Goal: Information Seeking & Learning: Learn about a topic

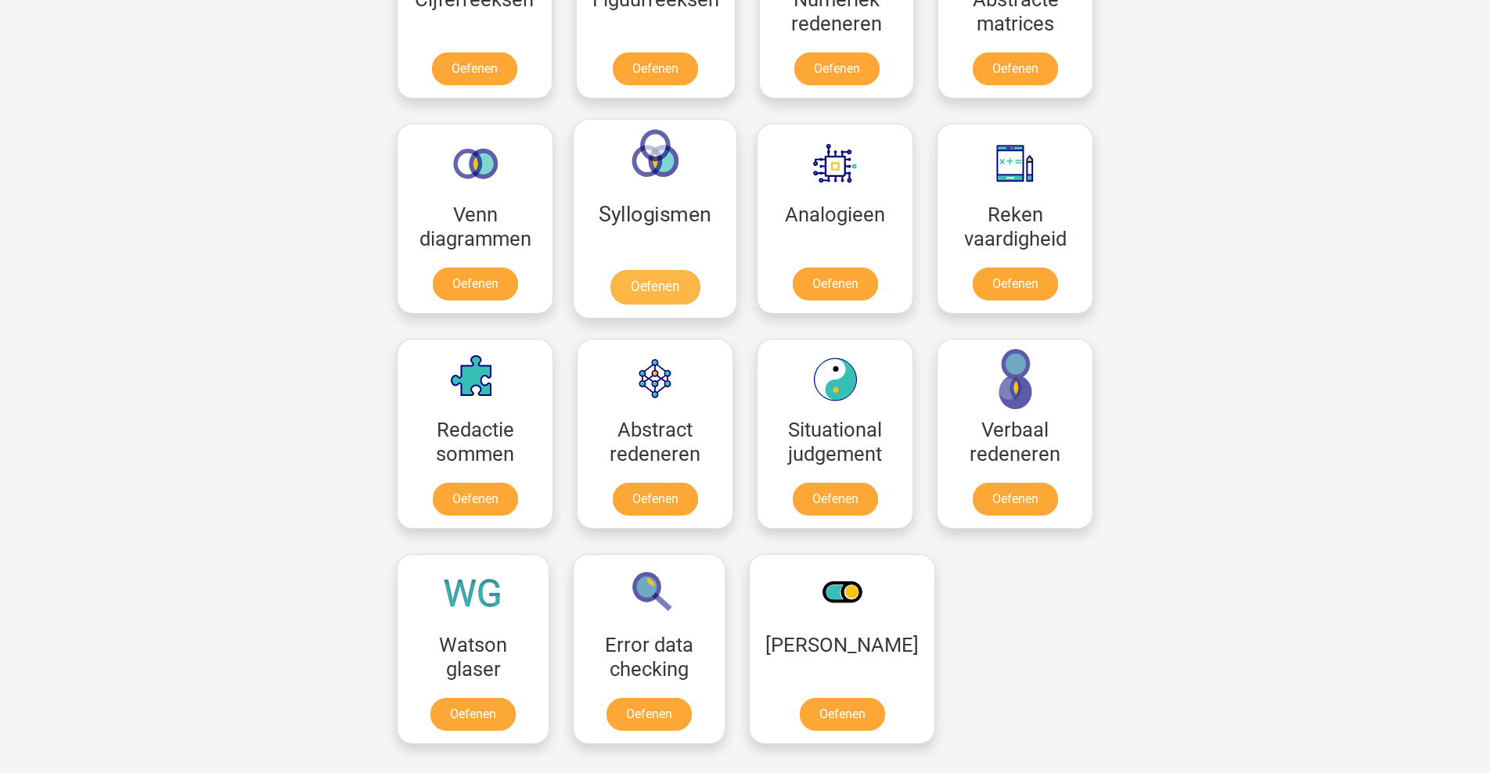
scroll to position [802, 0]
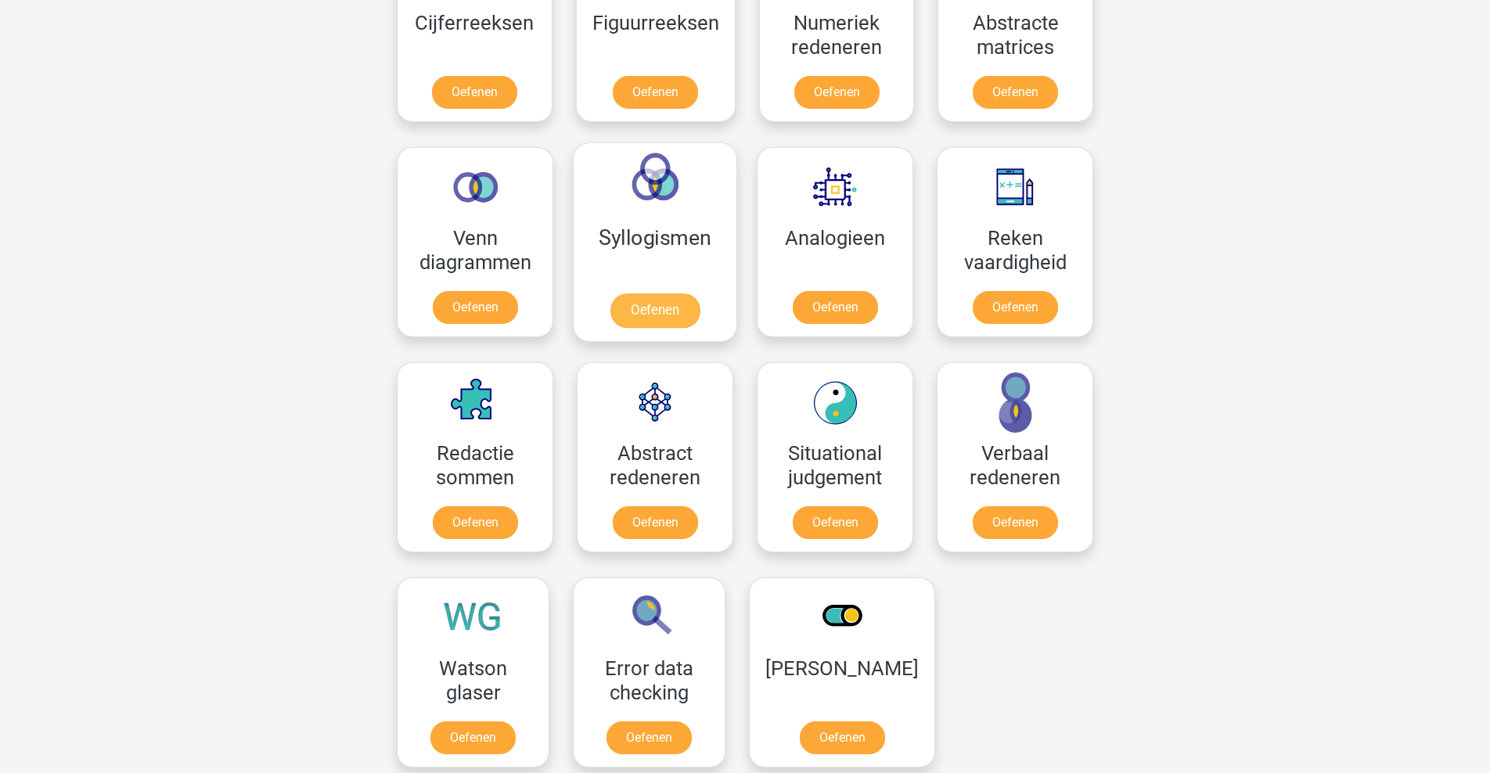
click at [660, 325] on link "Oefenen" at bounding box center [654, 310] width 89 height 34
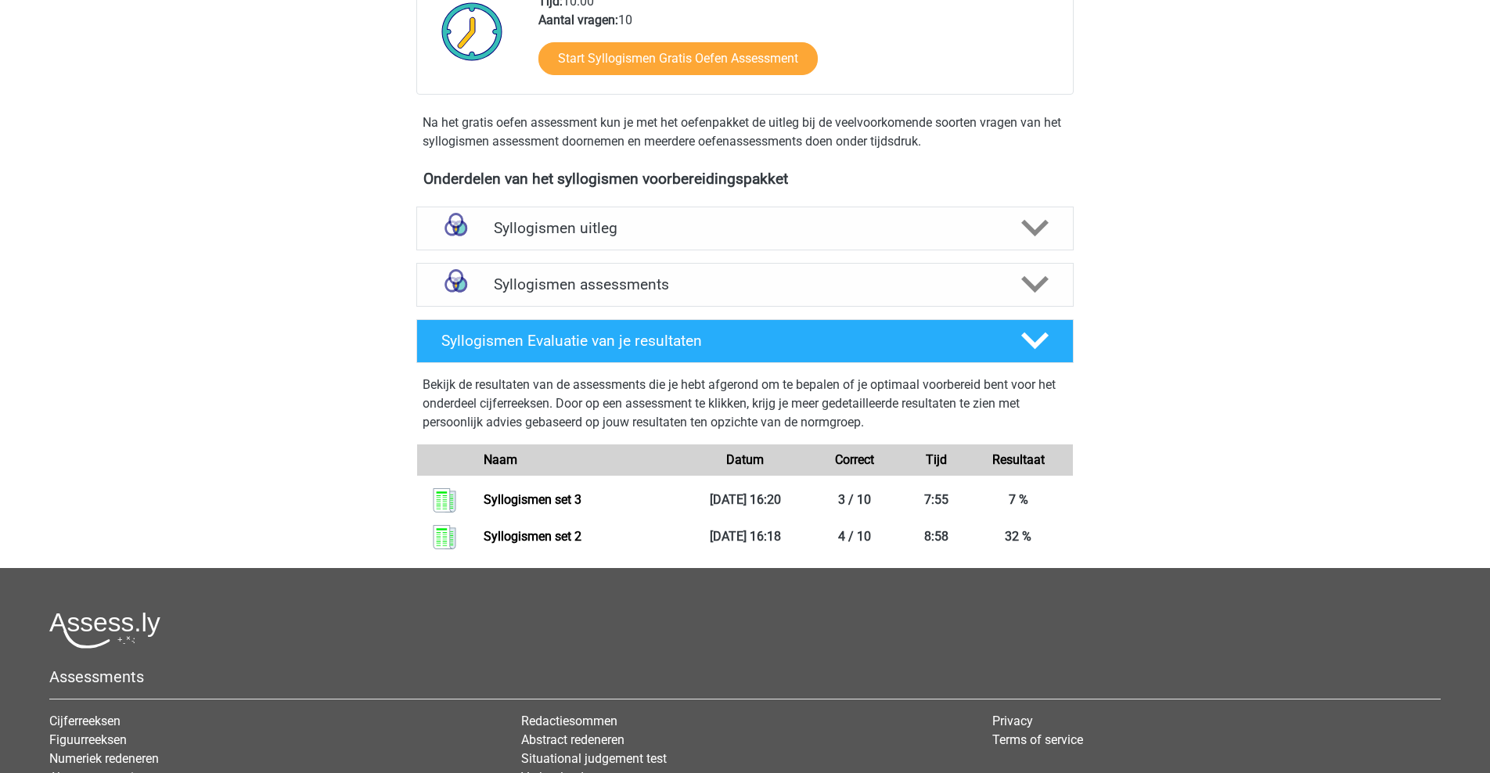
scroll to position [386, 0]
click at [713, 277] on h4 "Syllogismen assessments" at bounding box center [745, 284] width 502 height 18
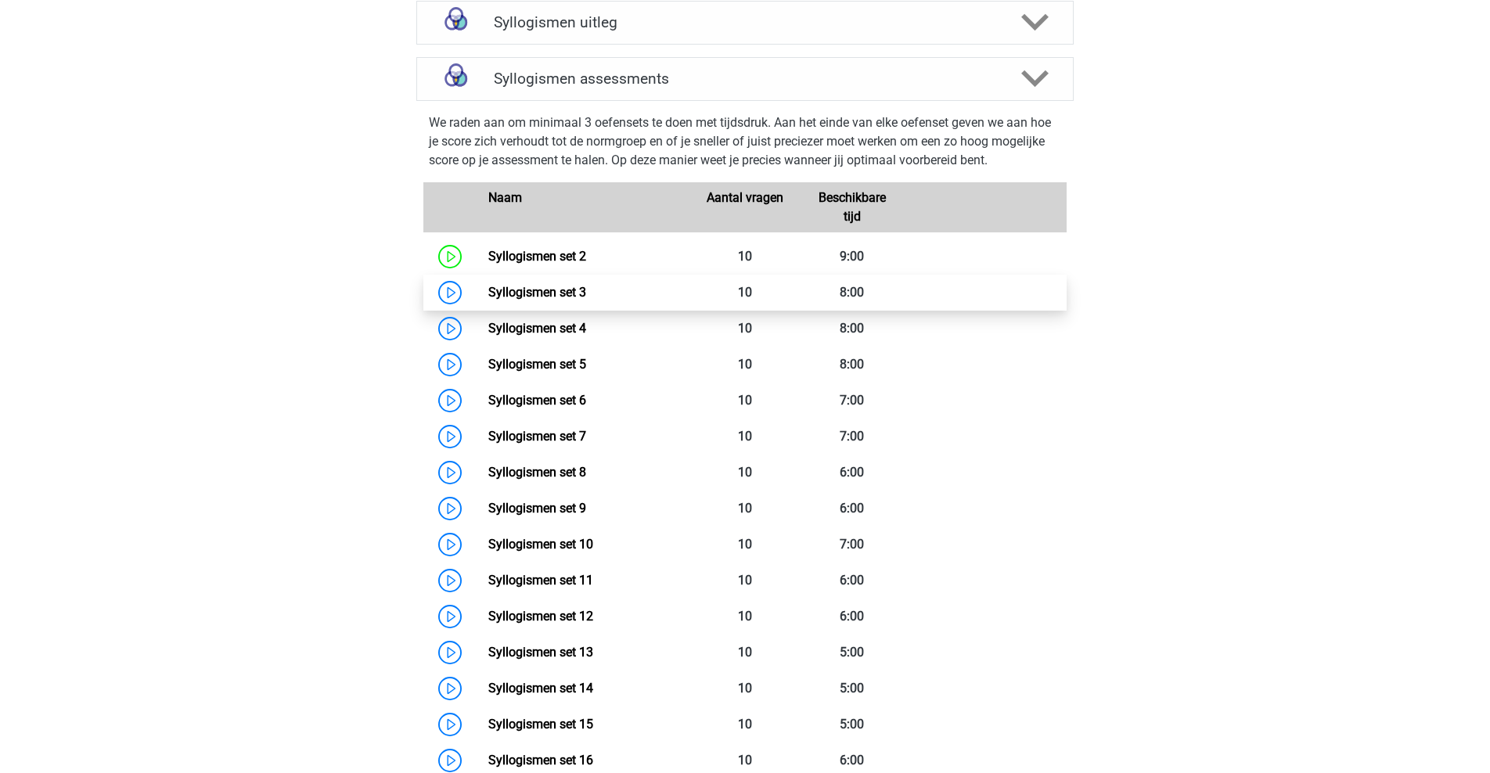
scroll to position [608, 0]
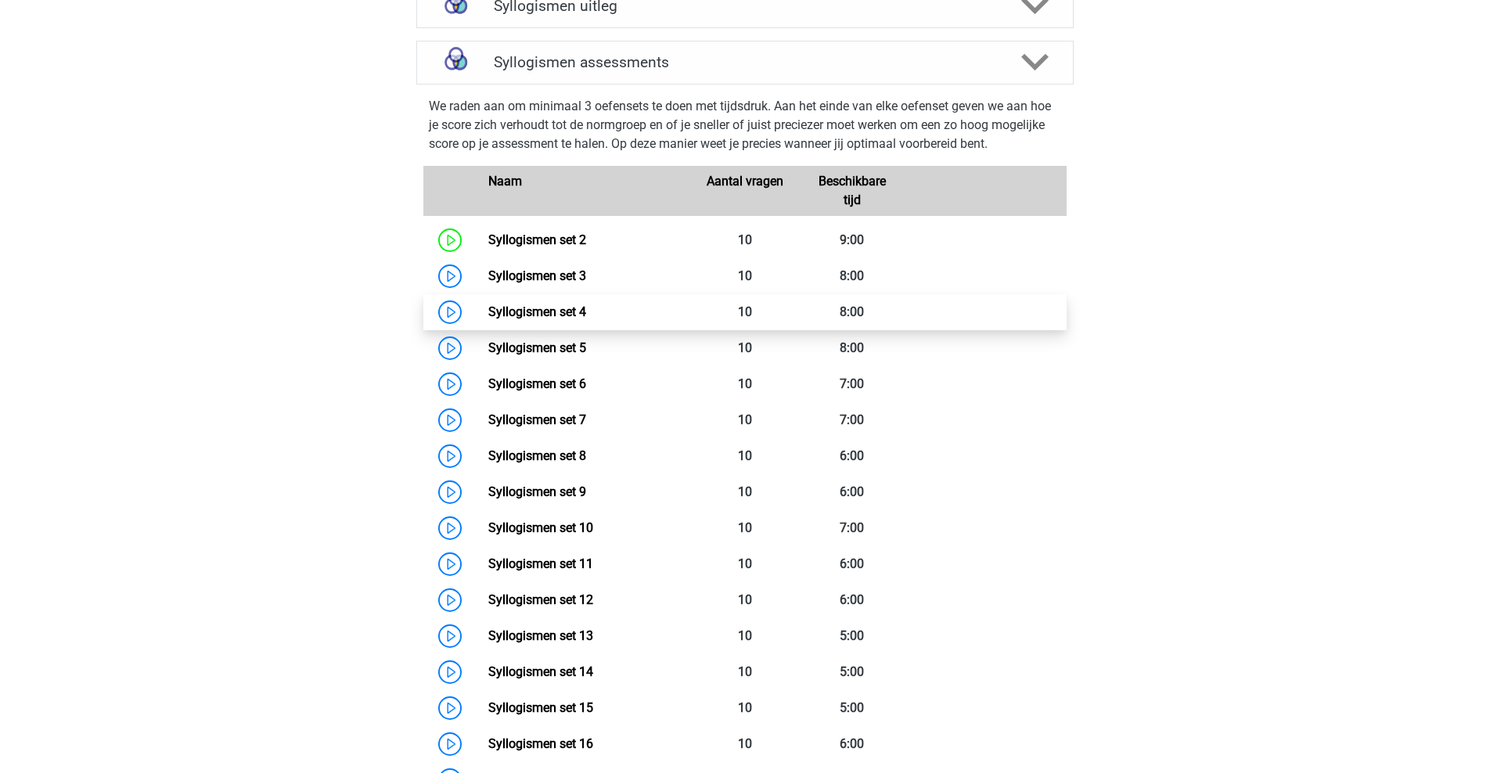
click at [575, 311] on link "Syllogismen set 4" at bounding box center [537, 311] width 98 height 15
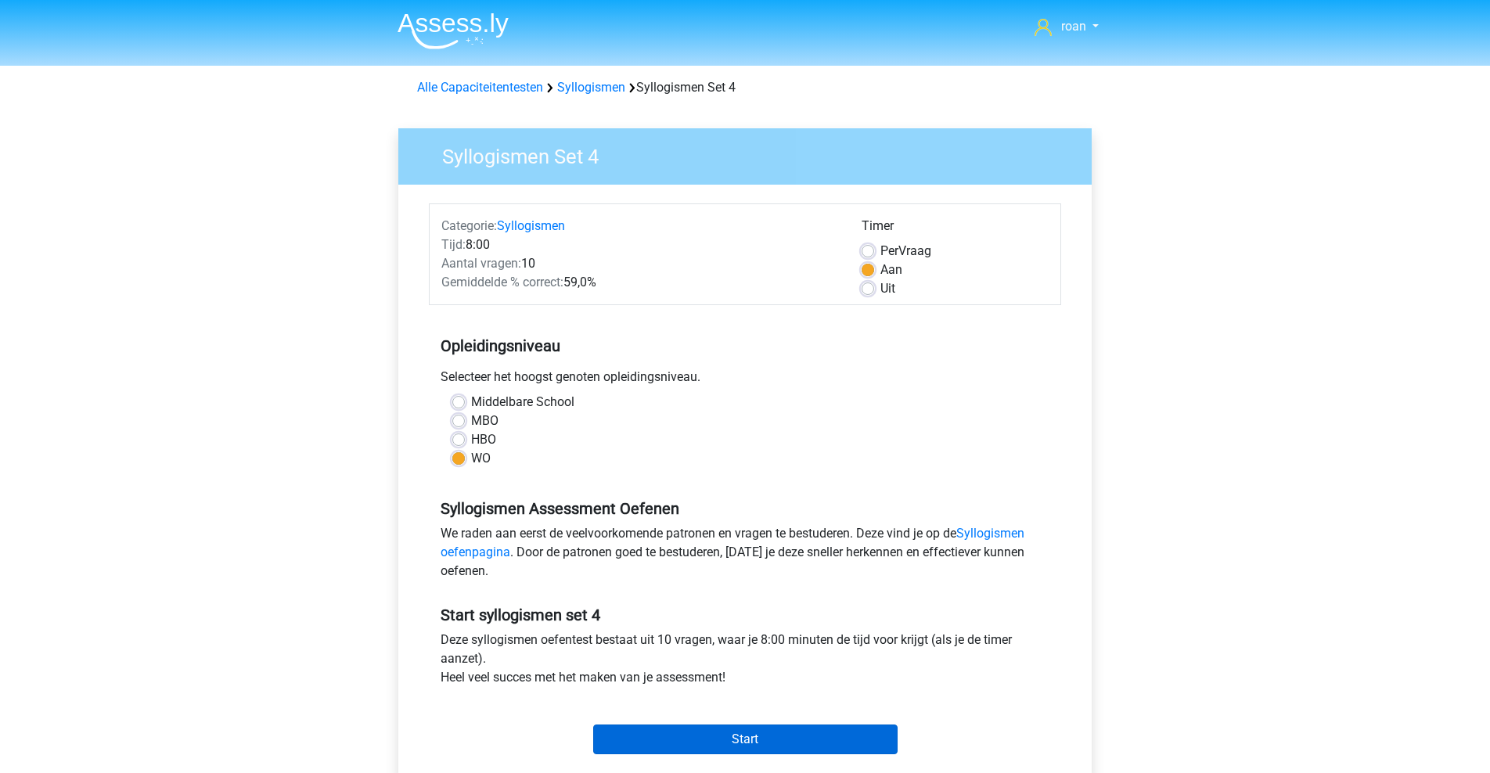
click at [772, 743] on input "Start" at bounding box center [745, 740] width 304 height 30
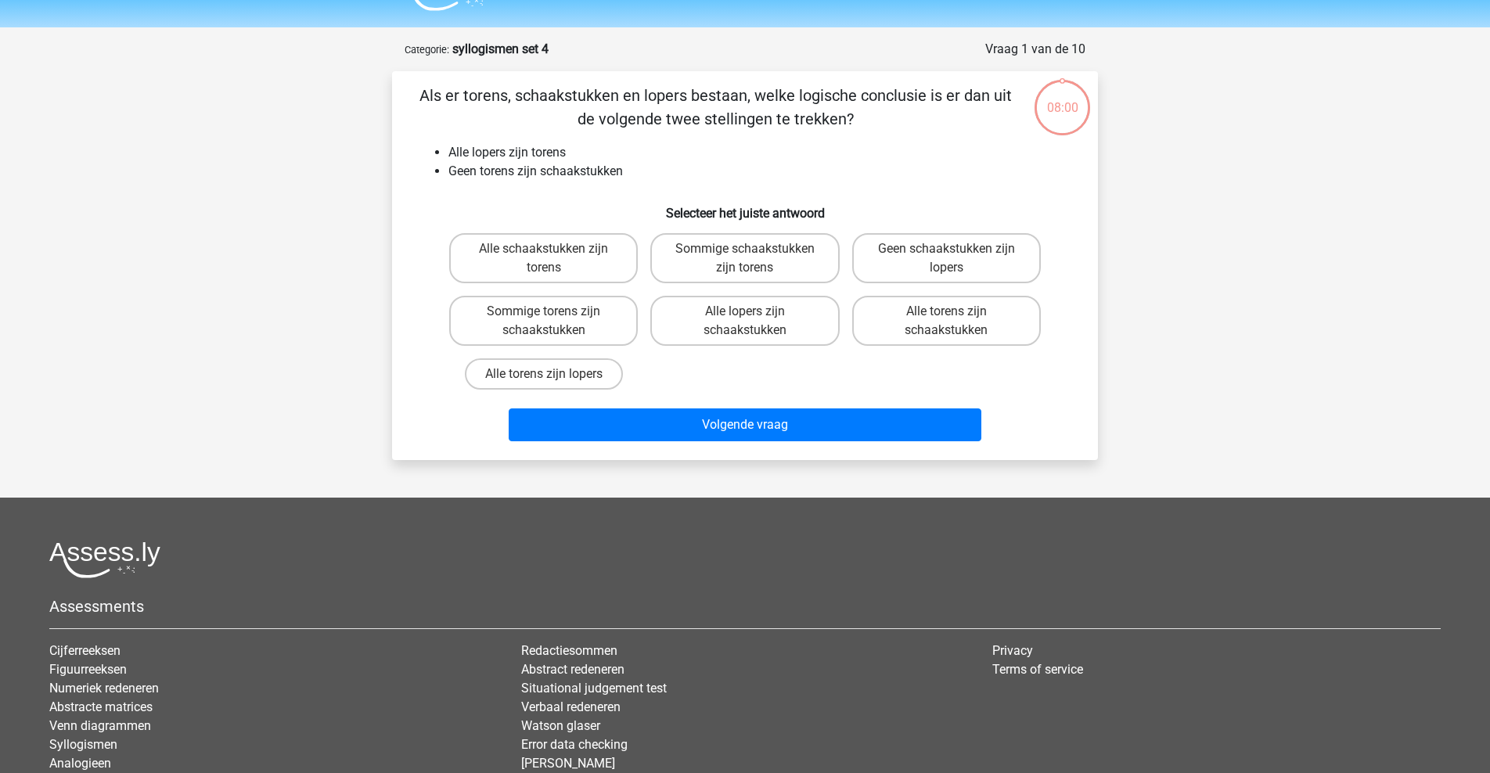
scroll to position [39, 0]
click at [951, 268] on label "Geen schaakstukken zijn lopers" at bounding box center [946, 257] width 189 height 50
click at [951, 258] on input "Geen schaakstukken zijn lopers" at bounding box center [951, 253] width 10 height 10
radio input "true"
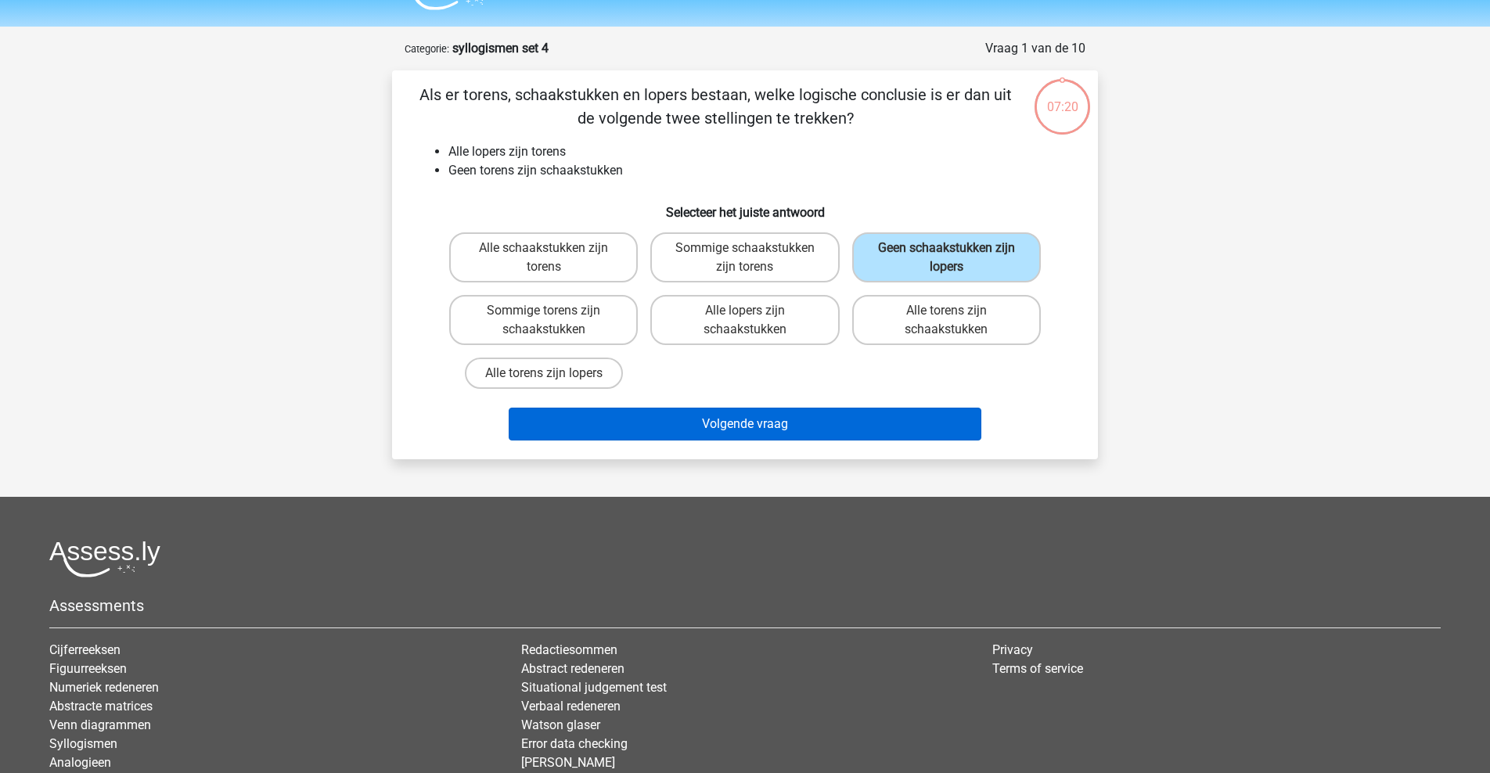
click at [804, 433] on button "Volgende vraag" at bounding box center [745, 424] width 473 height 33
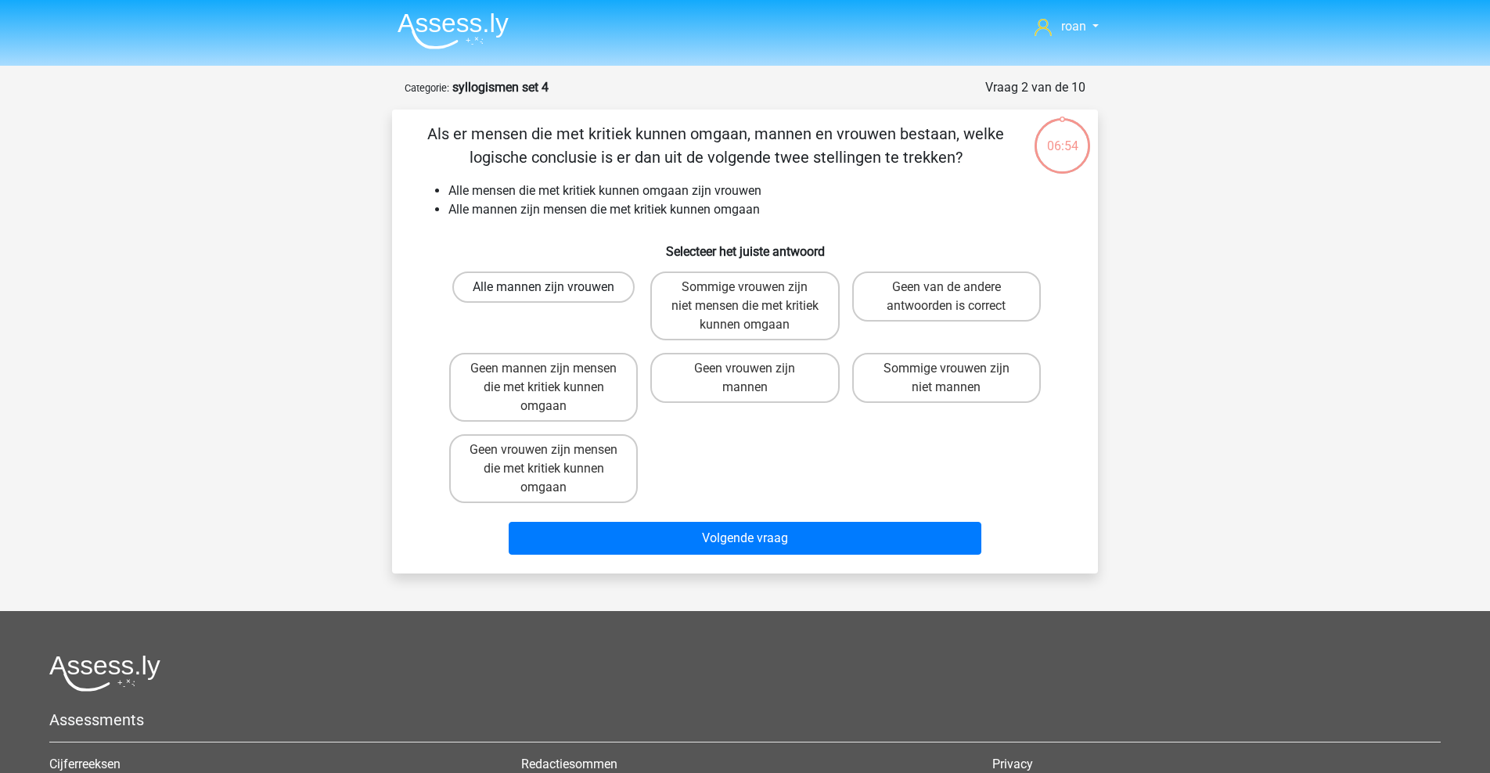
click at [509, 286] on label "Alle mannen zijn vrouwen" at bounding box center [543, 287] width 182 height 31
click at [544, 287] on input "Alle mannen zijn vrouwen" at bounding box center [549, 292] width 10 height 10
radio input "true"
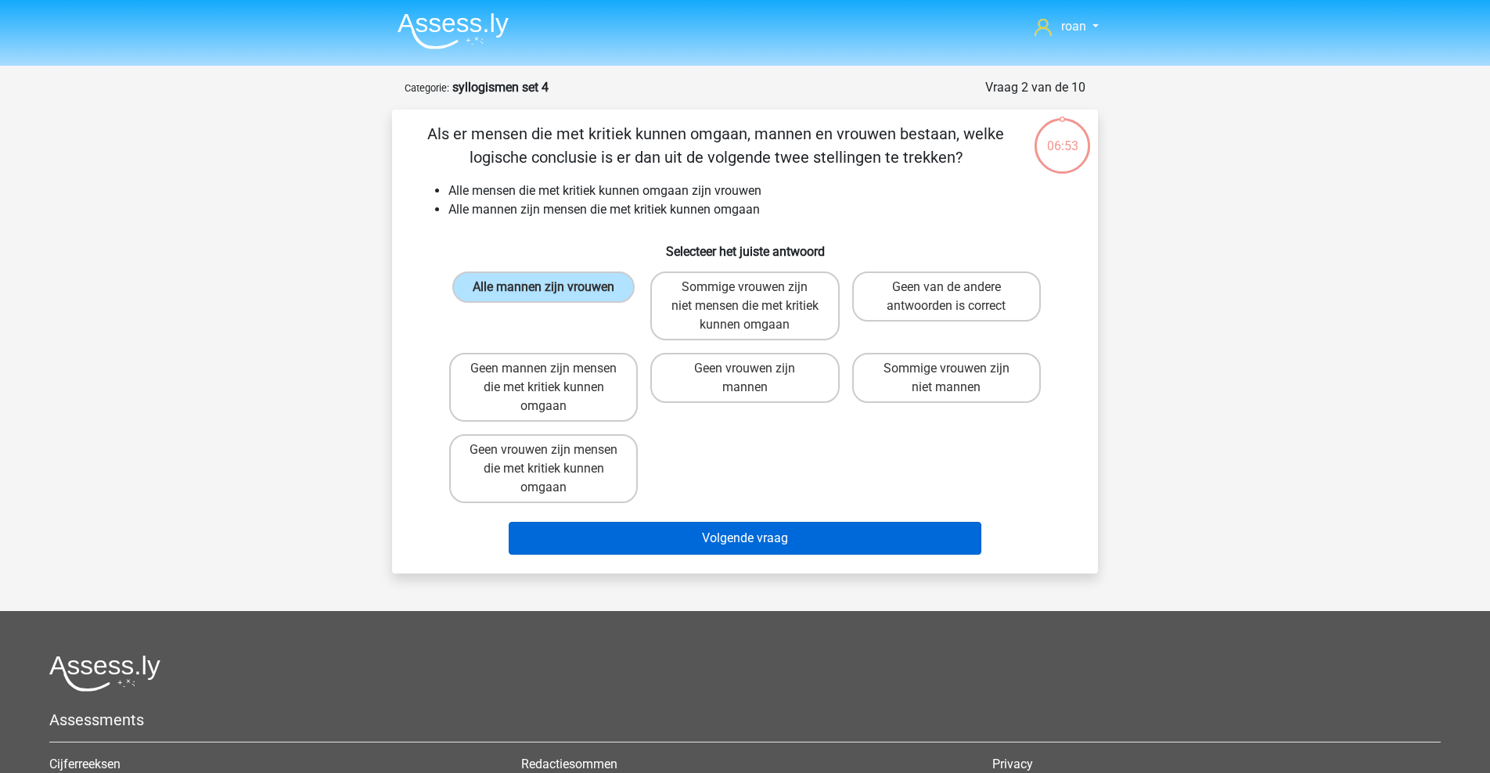
click at [725, 535] on button "Volgende vraag" at bounding box center [745, 538] width 473 height 33
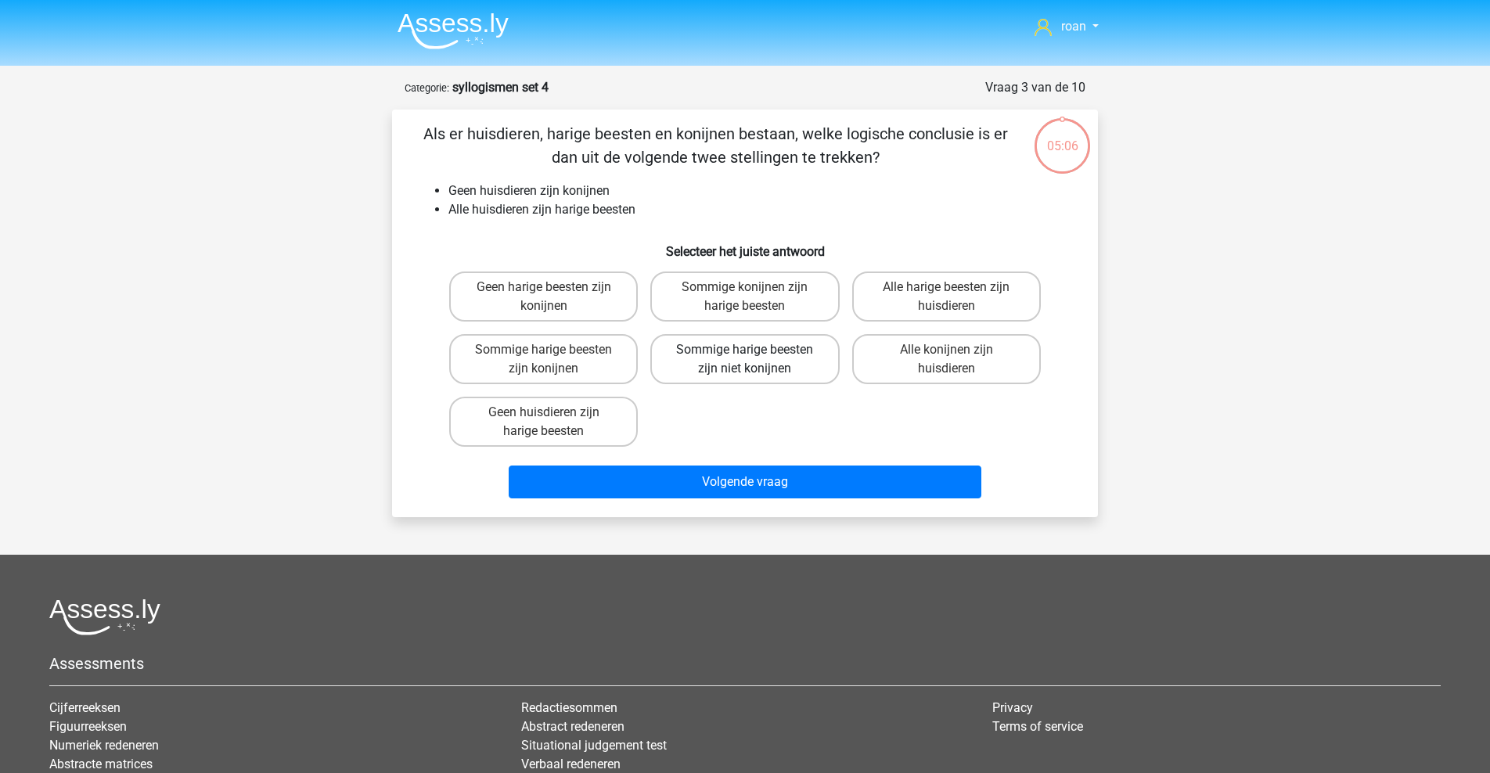
click at [737, 375] on label "Sommige harige beesten zijn niet konijnen" at bounding box center [744, 359] width 189 height 50
click at [745, 360] on input "Sommige harige beesten zijn niet konijnen" at bounding box center [750, 355] width 10 height 10
radio input "true"
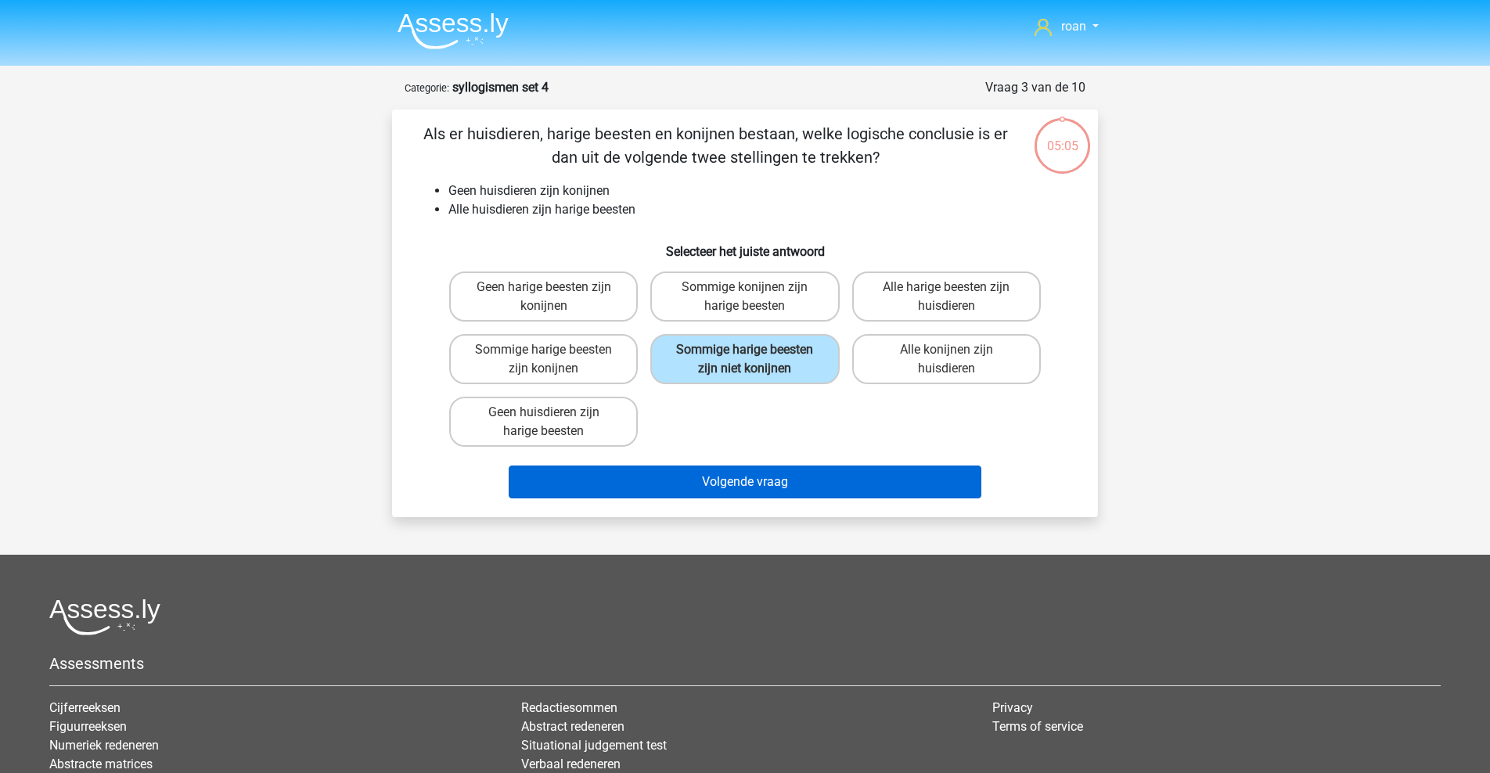
click at [901, 495] on button "Volgende vraag" at bounding box center [745, 482] width 473 height 33
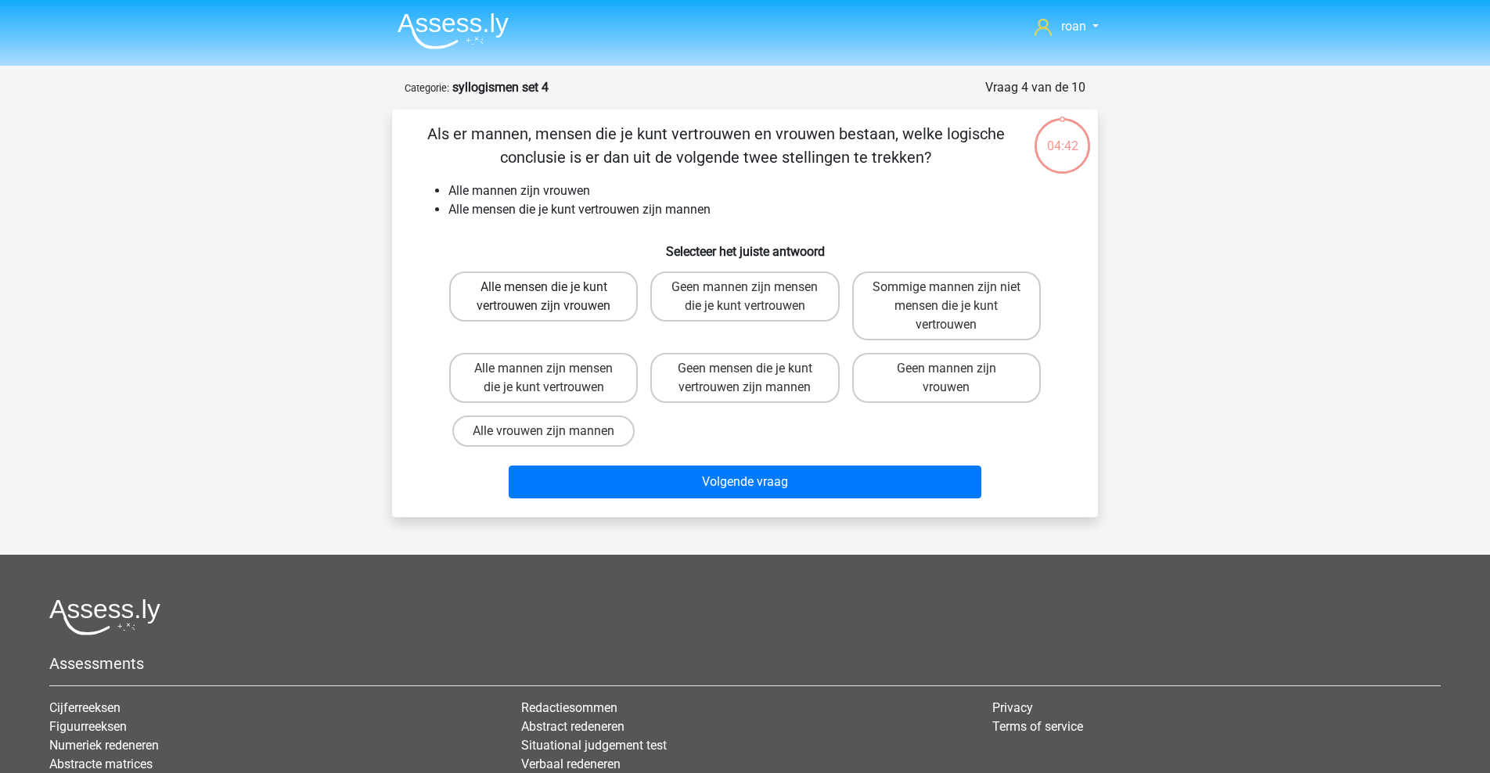
click at [562, 315] on label "Alle mensen die je kunt vertrouwen zijn vrouwen" at bounding box center [543, 297] width 189 height 50
click at [554, 297] on input "Alle mensen die je kunt vertrouwen zijn vrouwen" at bounding box center [549, 292] width 10 height 10
radio input "true"
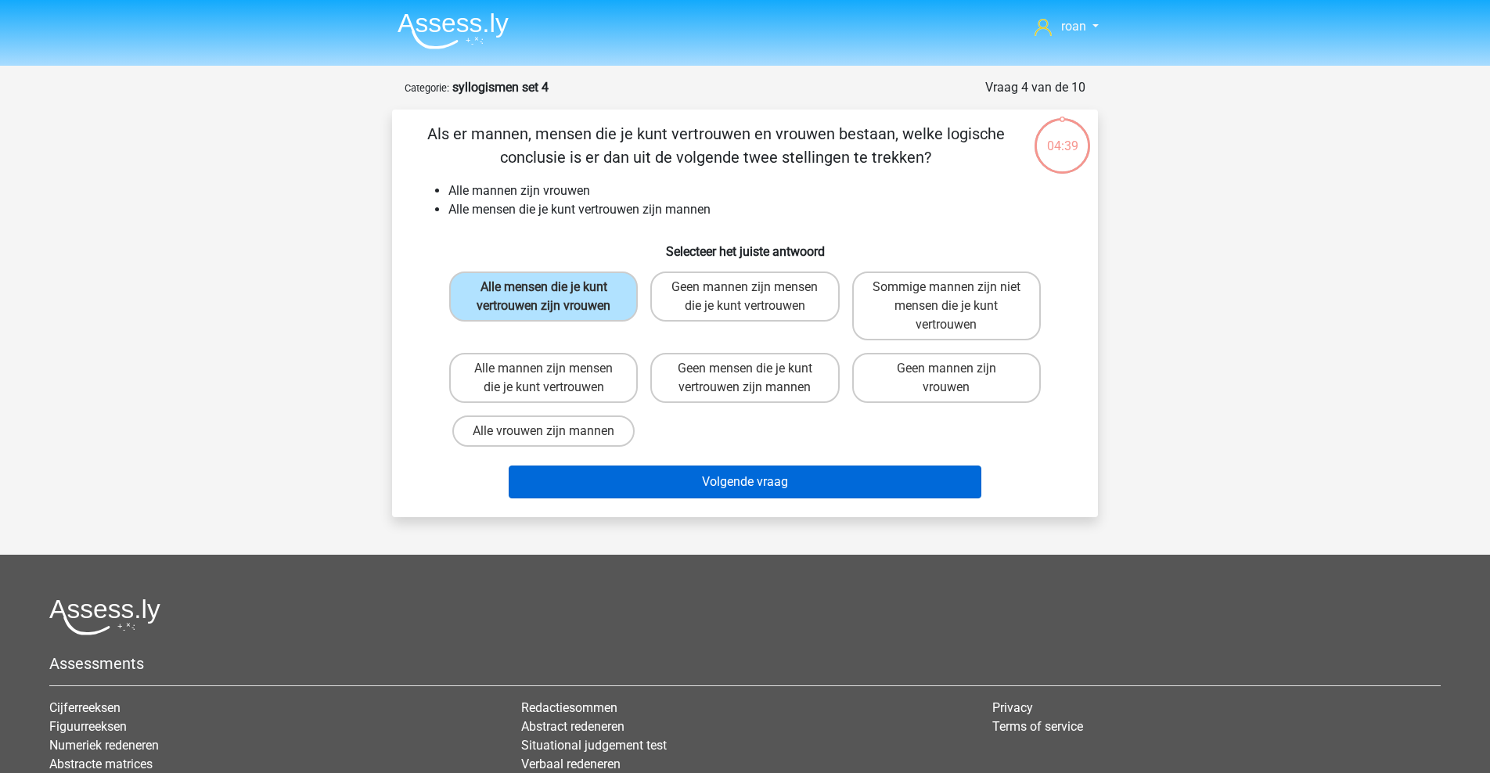
click at [661, 480] on button "Volgende vraag" at bounding box center [745, 482] width 473 height 33
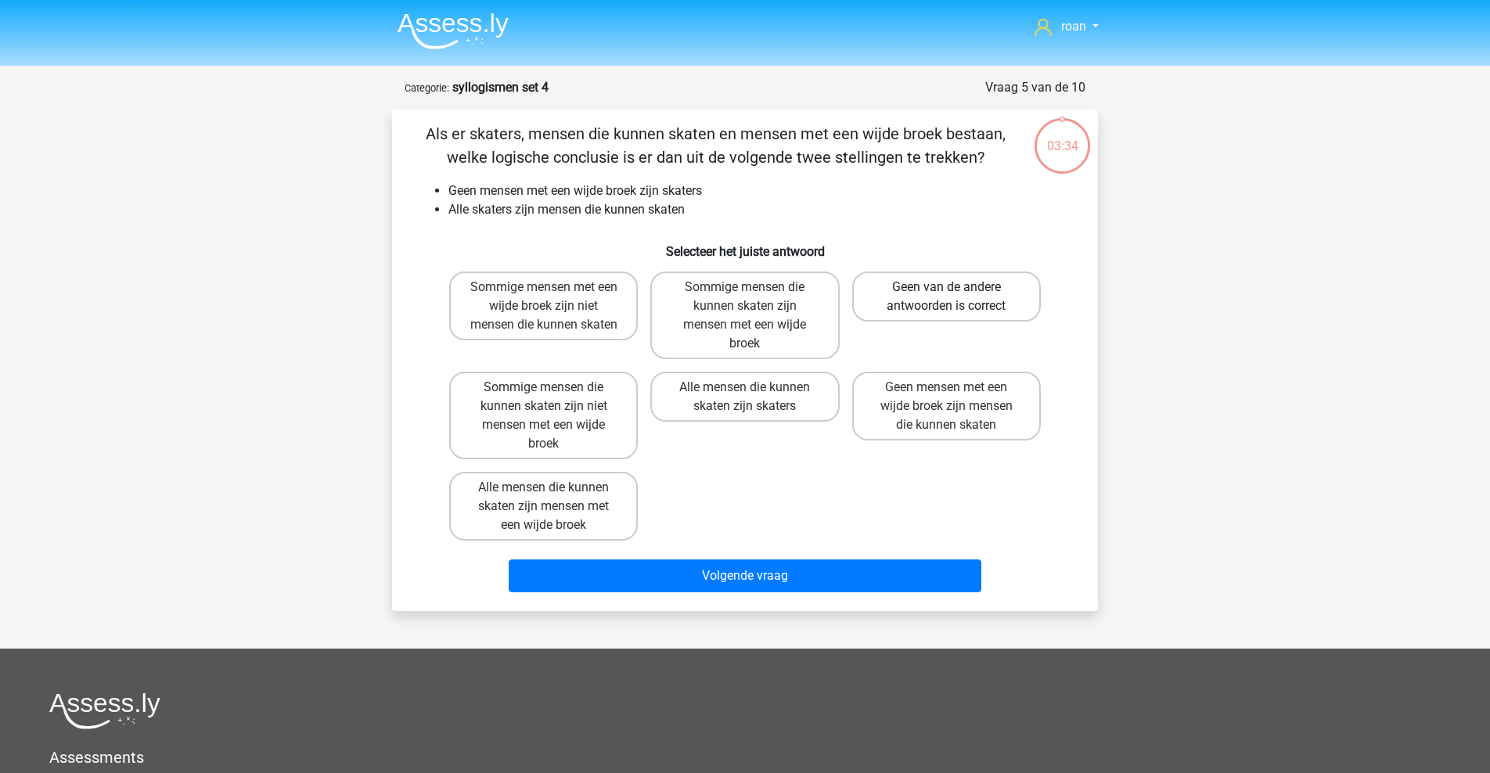
click at [950, 280] on label "Geen van de andere antwoorden is correct" at bounding box center [946, 297] width 189 height 50
click at [950, 287] on input "Geen van de andere antwoorden is correct" at bounding box center [951, 292] width 10 height 10
radio input "true"
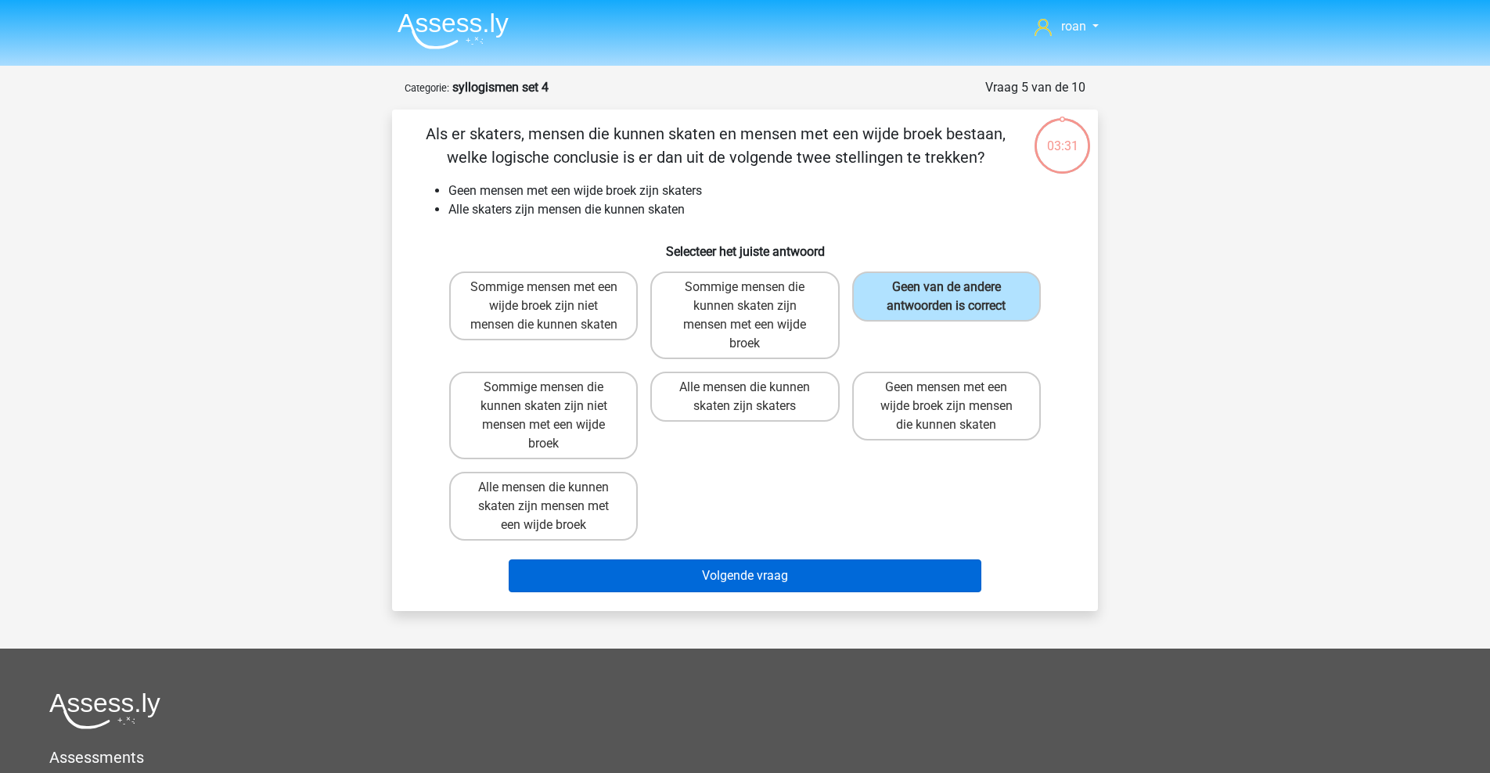
click at [824, 574] on button "Volgende vraag" at bounding box center [745, 576] width 473 height 33
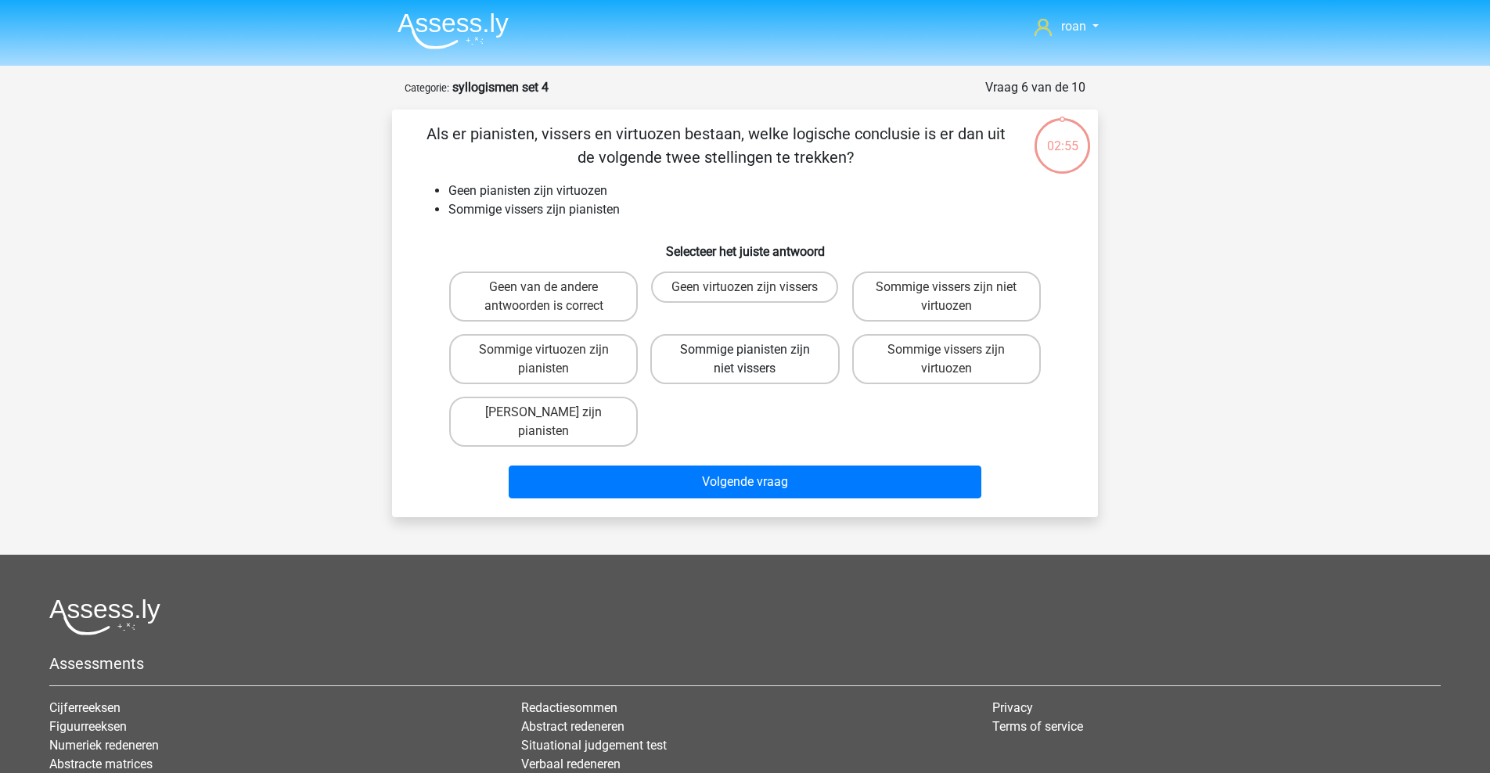
click at [711, 373] on label "Sommige pianisten zijn niet vissers" at bounding box center [744, 359] width 189 height 50
click at [745, 360] on input "Sommige pianisten zijn niet vissers" at bounding box center [750, 355] width 10 height 10
radio input "true"
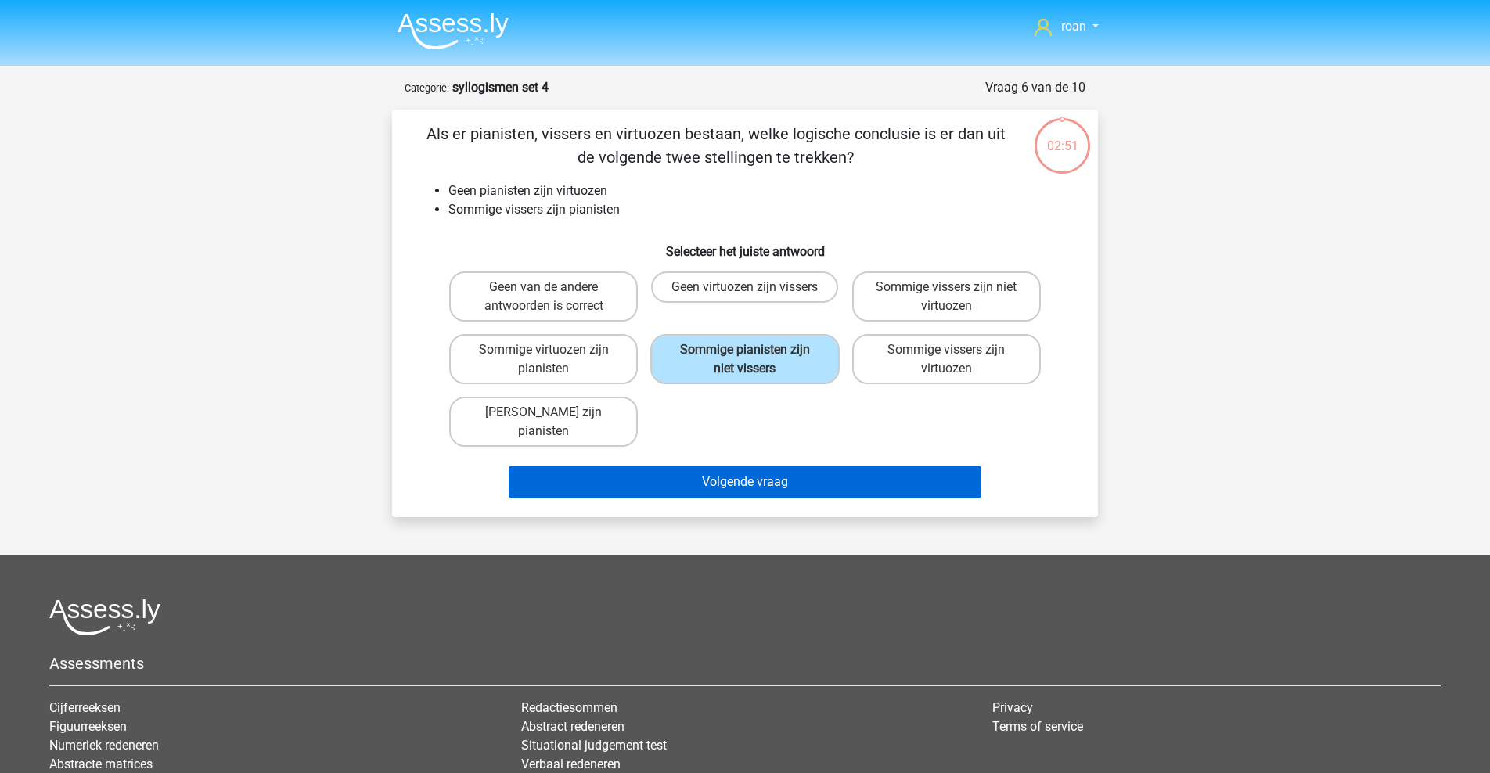
click at [745, 466] on button "Volgende vraag" at bounding box center [745, 482] width 473 height 33
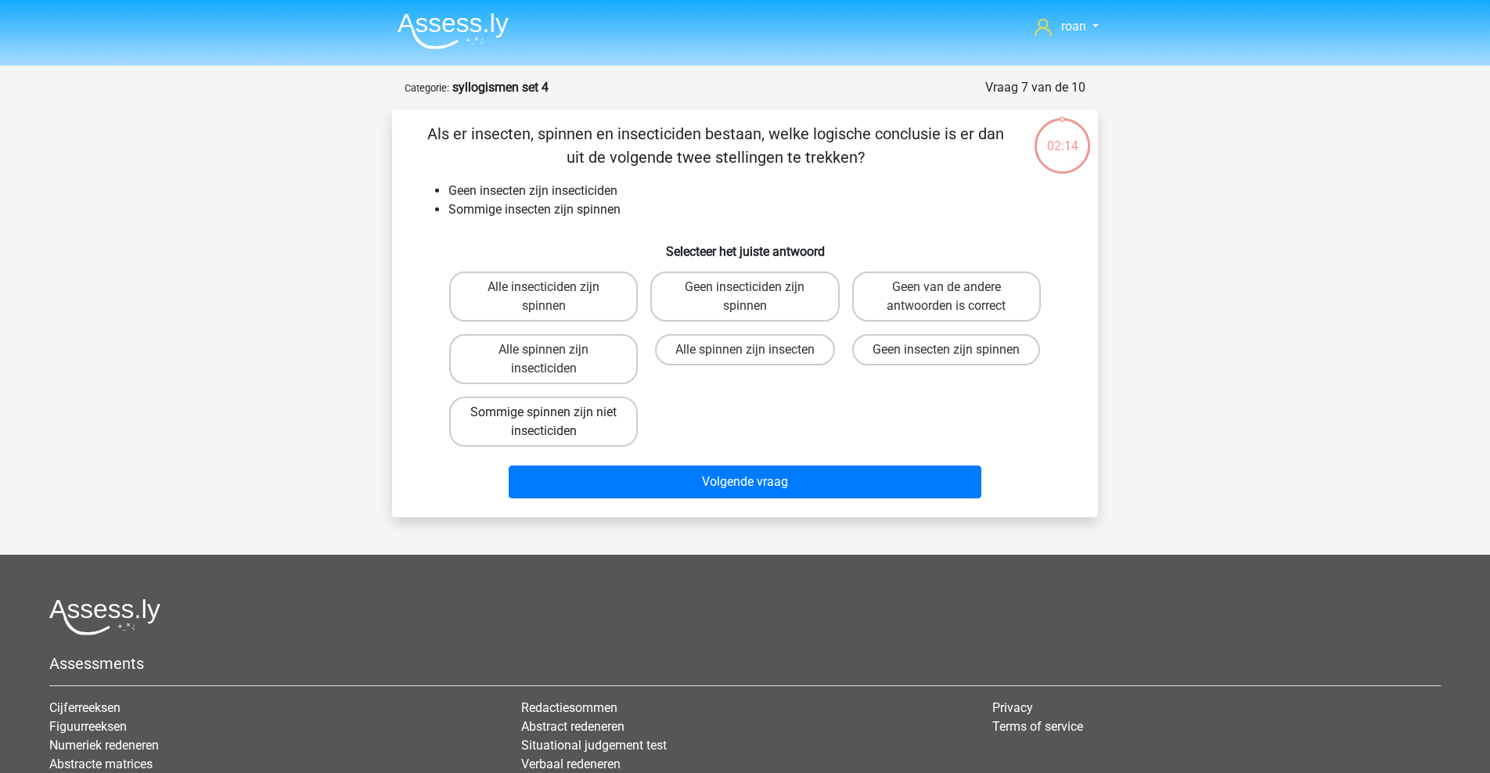
click at [576, 431] on label "Sommige spinnen zijn niet insecticiden" at bounding box center [543, 422] width 189 height 50
click at [554, 423] on input "Sommige spinnen zijn niet insecticiden" at bounding box center [549, 417] width 10 height 10
radio input "true"
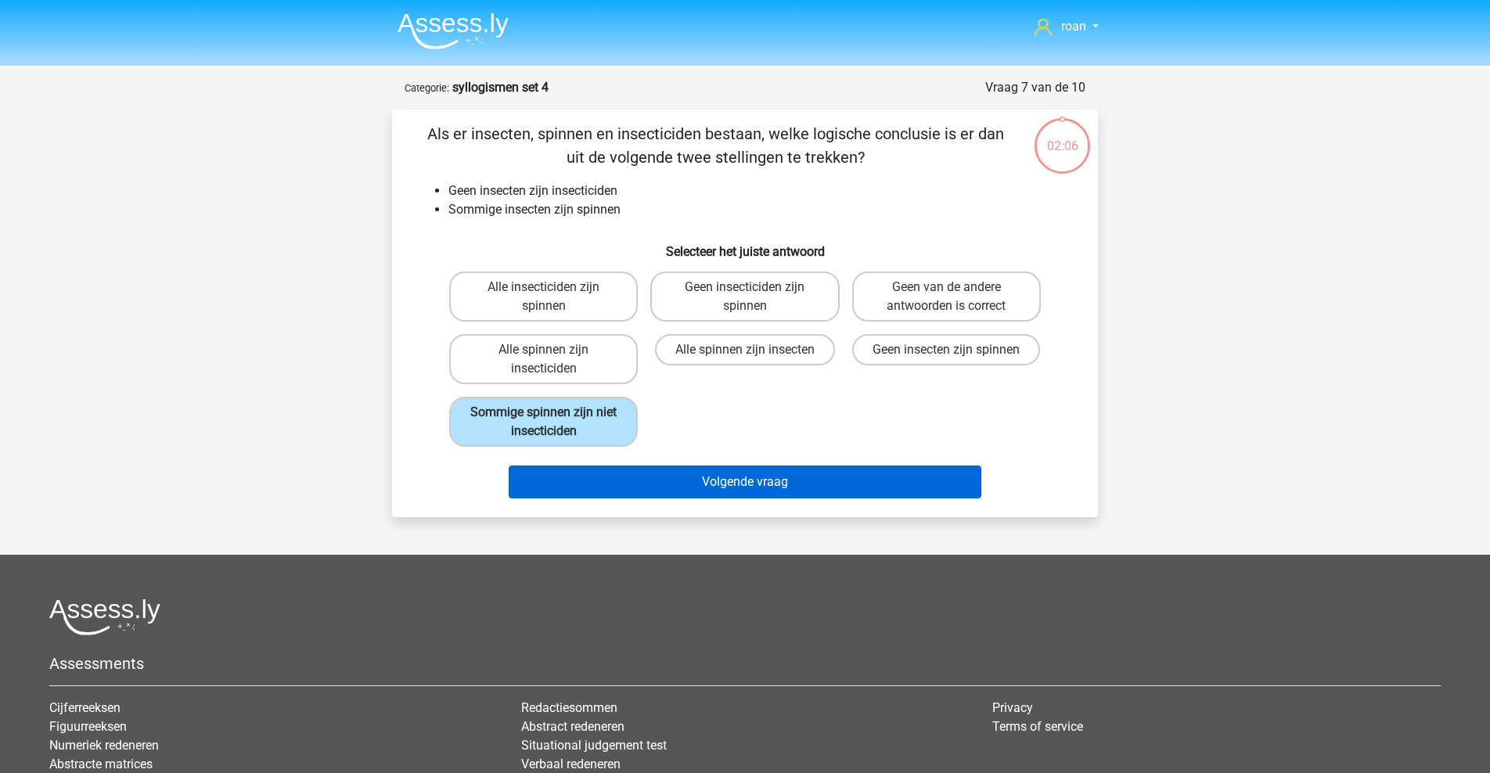
click at [787, 475] on button "Volgende vraag" at bounding box center [745, 482] width 473 height 33
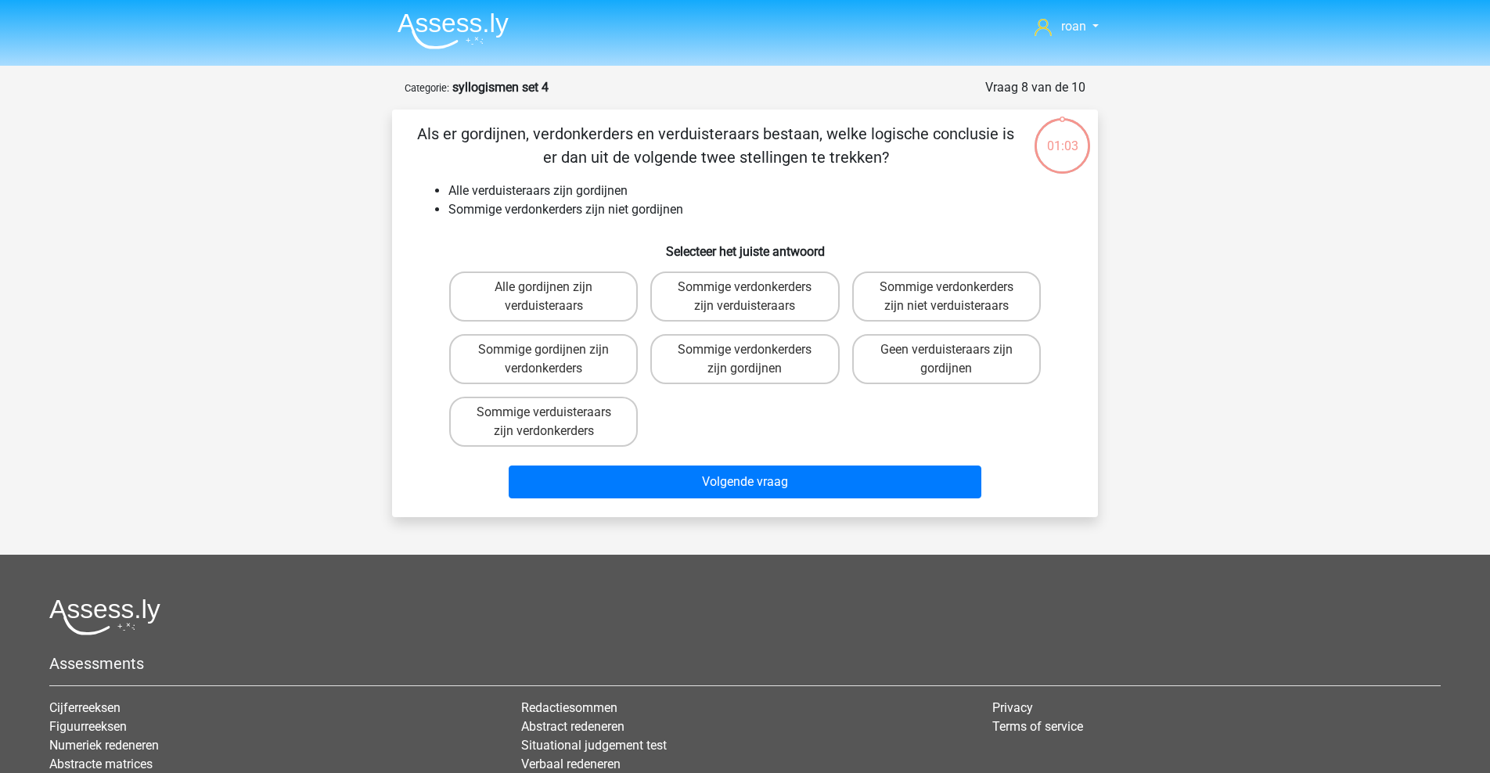
click at [752, 351] on input "Sommige verdonkerders zijn gordijnen" at bounding box center [750, 355] width 10 height 10
radio input "true"
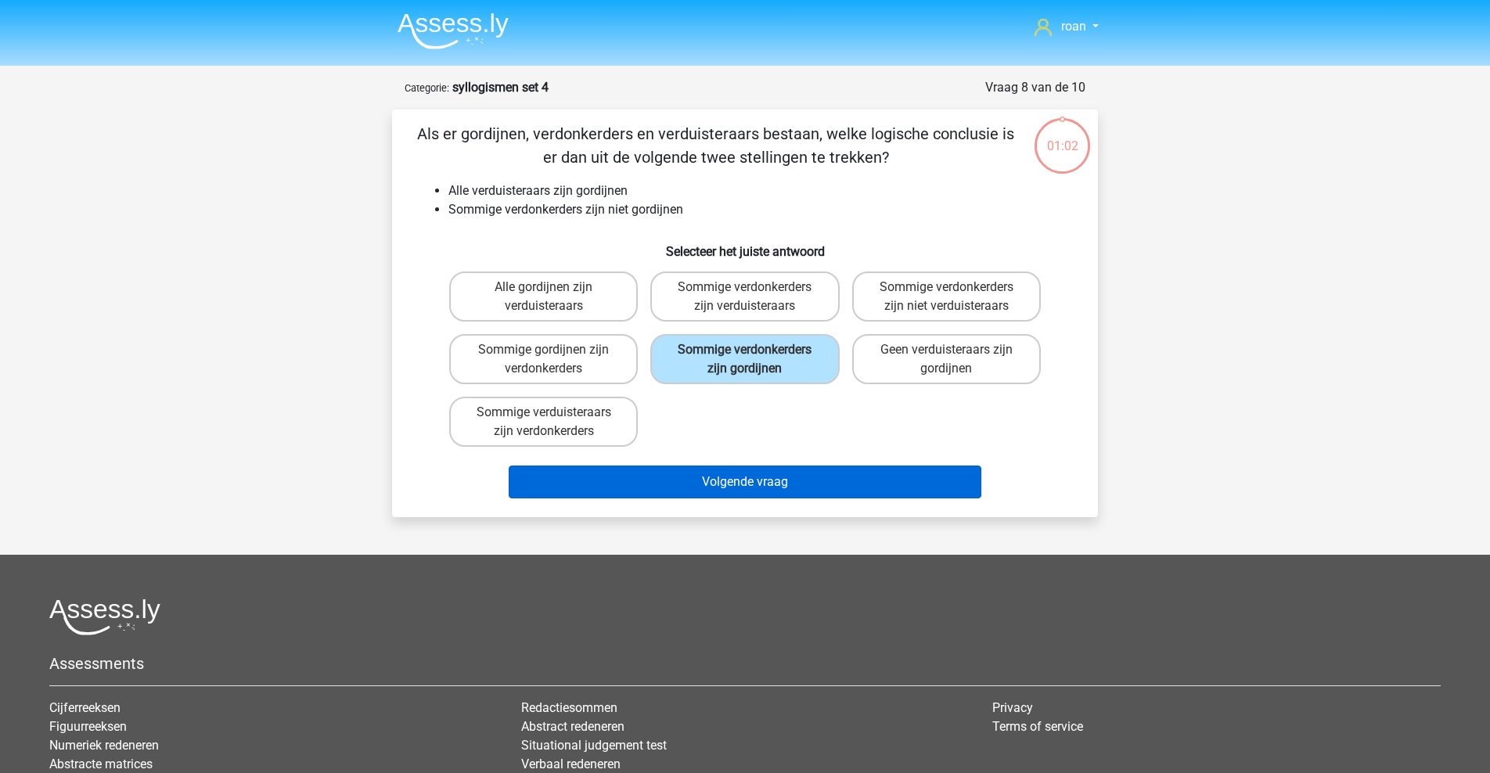
click at [700, 499] on button "Volgende vraag" at bounding box center [745, 482] width 473 height 33
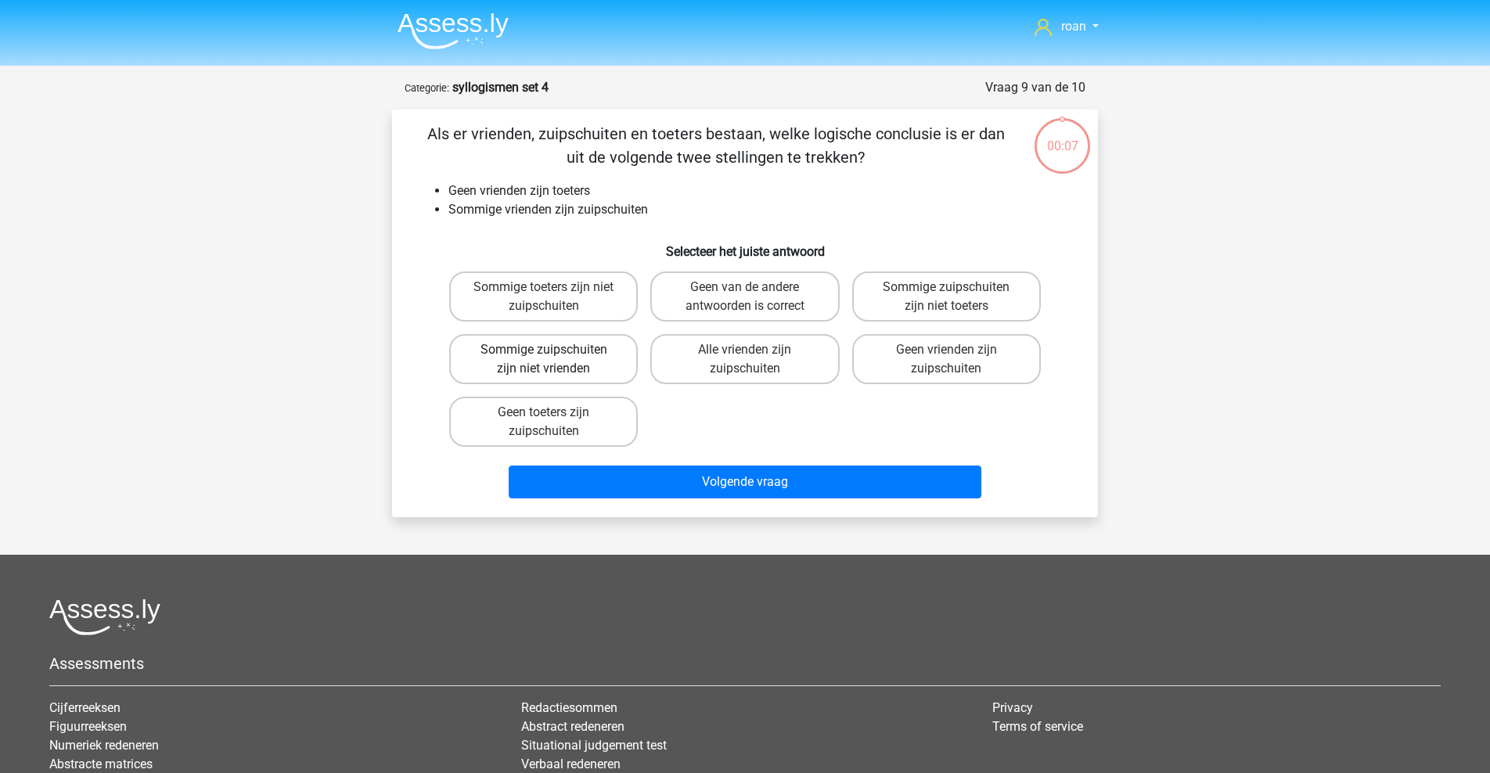
click at [583, 379] on label "Sommige zuipschuiten zijn niet vrienden" at bounding box center [543, 359] width 189 height 50
click at [554, 360] on input "Sommige zuipschuiten zijn niet vrienden" at bounding box center [549, 355] width 10 height 10
radio input "true"
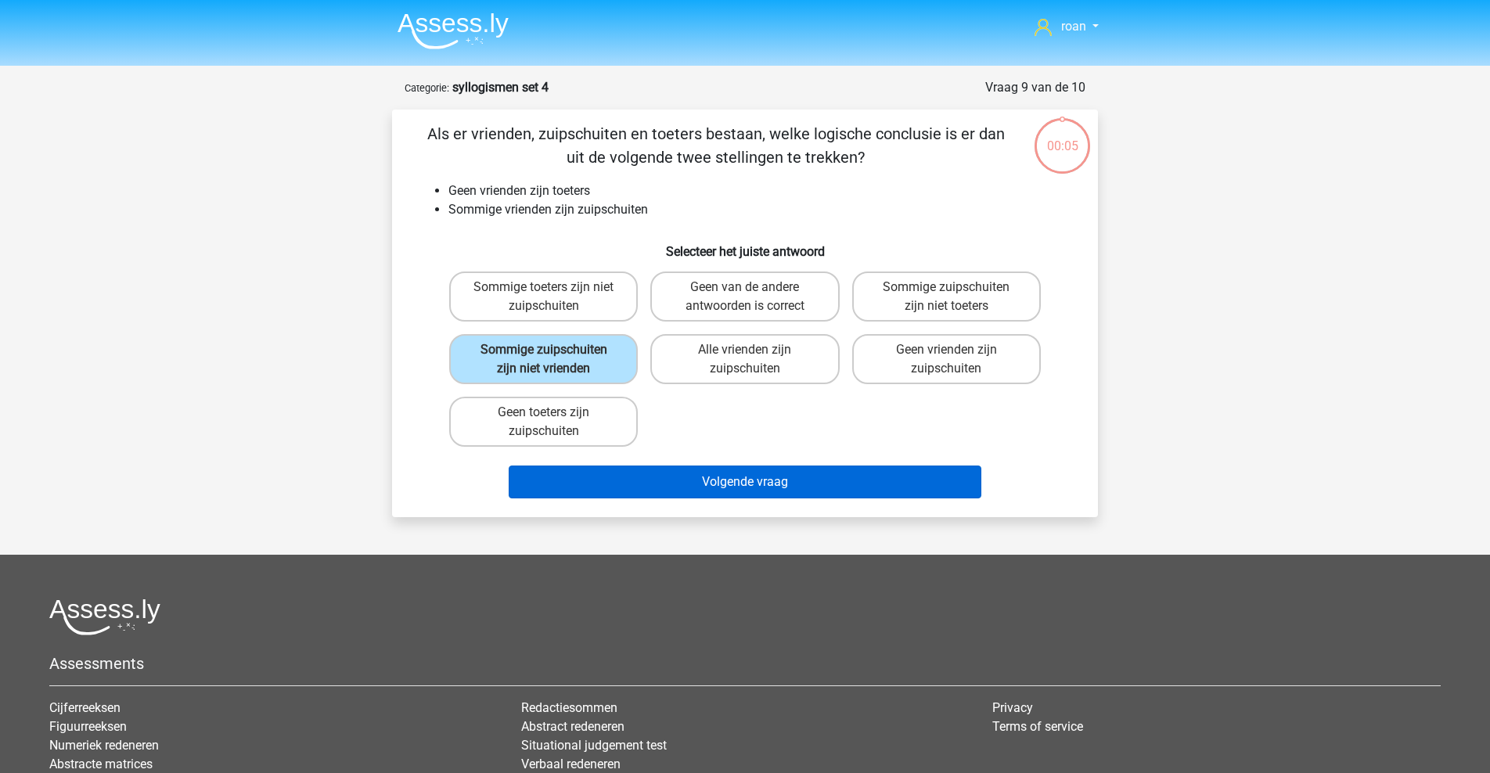
click at [638, 479] on button "Volgende vraag" at bounding box center [745, 482] width 473 height 33
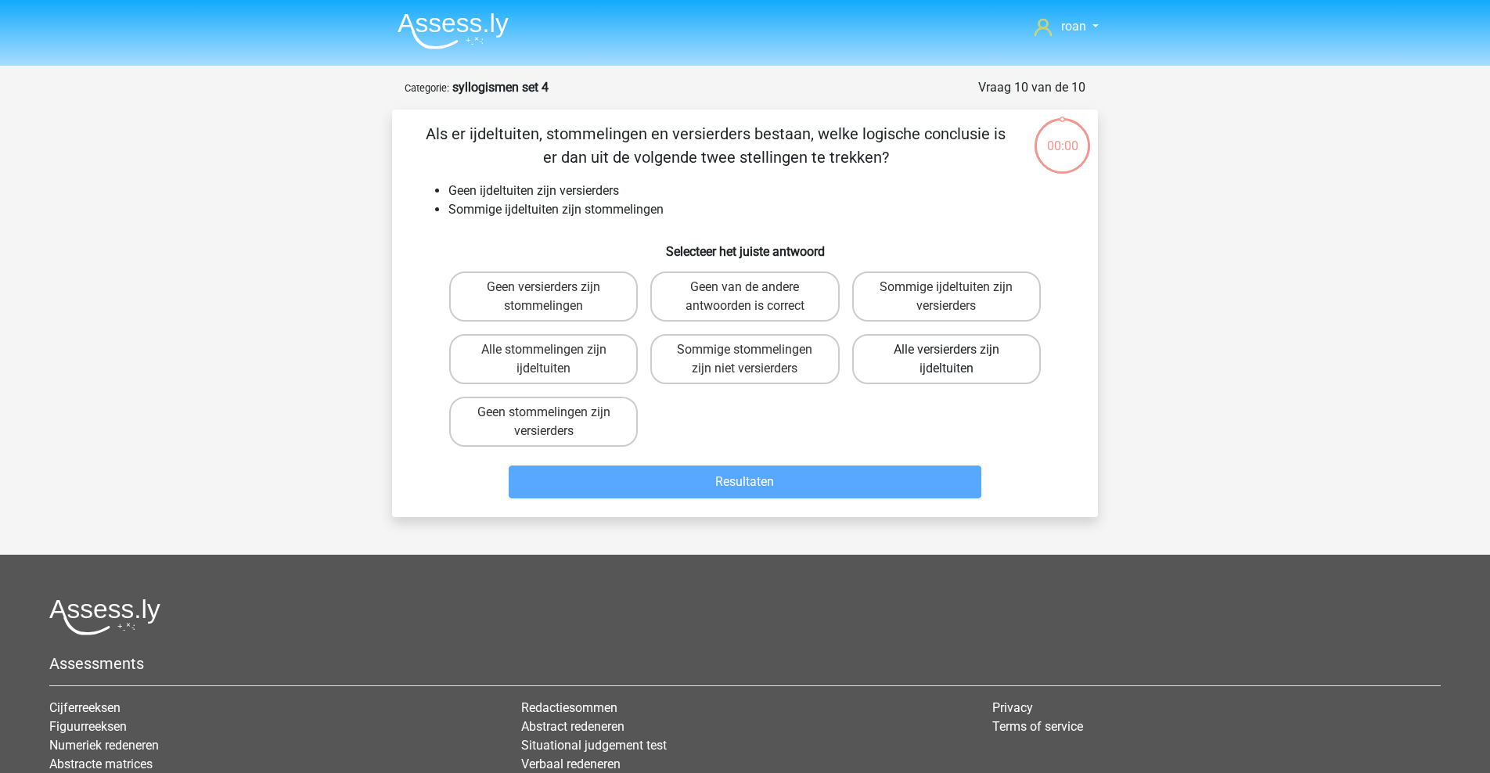
click at [912, 362] on label "Alle versierders zijn ijdeltuiten" at bounding box center [946, 359] width 189 height 50
click at [946, 360] on input "Alle versierders zijn ijdeltuiten" at bounding box center [951, 355] width 10 height 10
radio input "true"
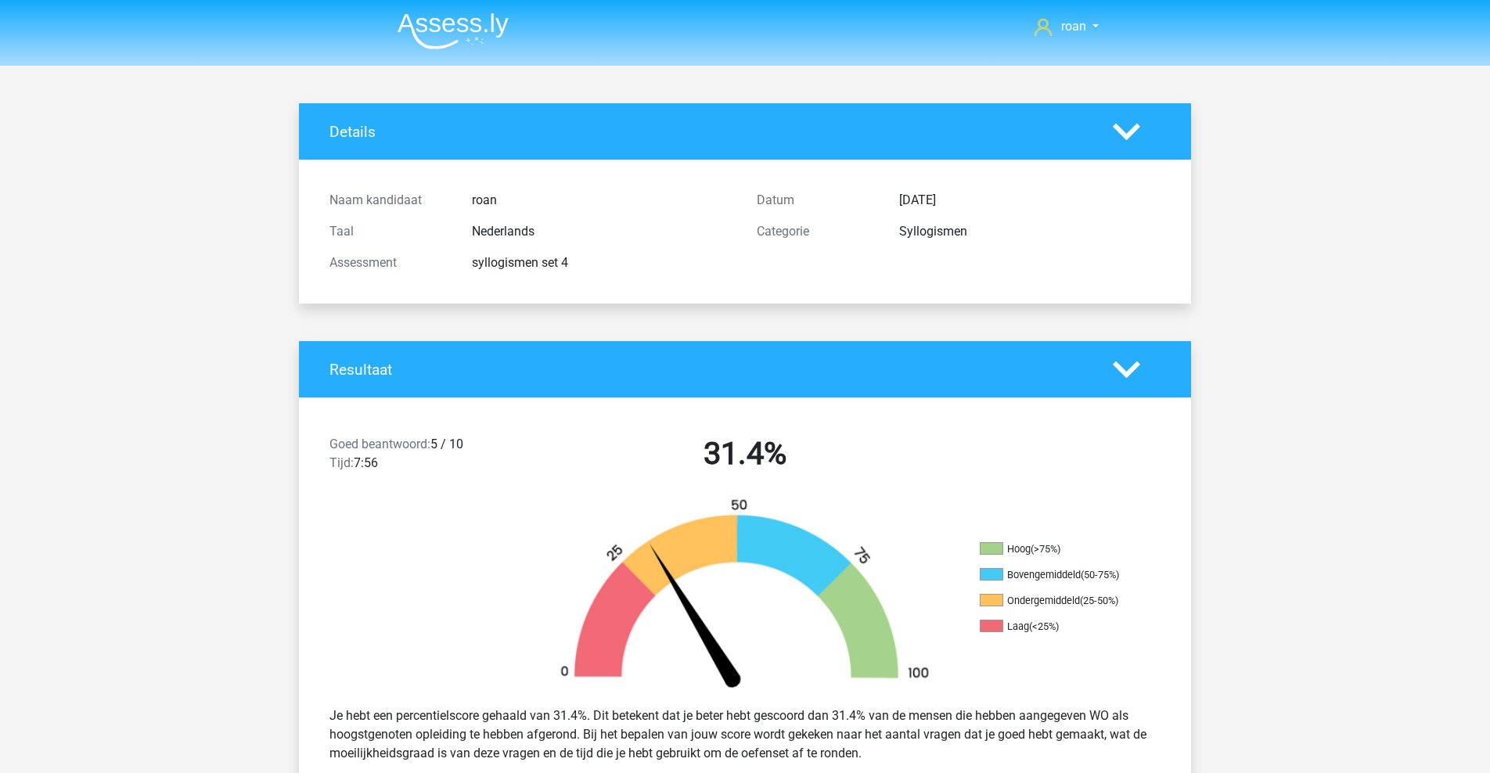
drag, startPoint x: 0, startPoint y: 0, endPoint x: 828, endPoint y: 483, distance: 958.5
click at [828, 483] on div "Goed beantwoord: 5 / 10 Tijd: 7:56 31.4%" at bounding box center [745, 456] width 892 height 81
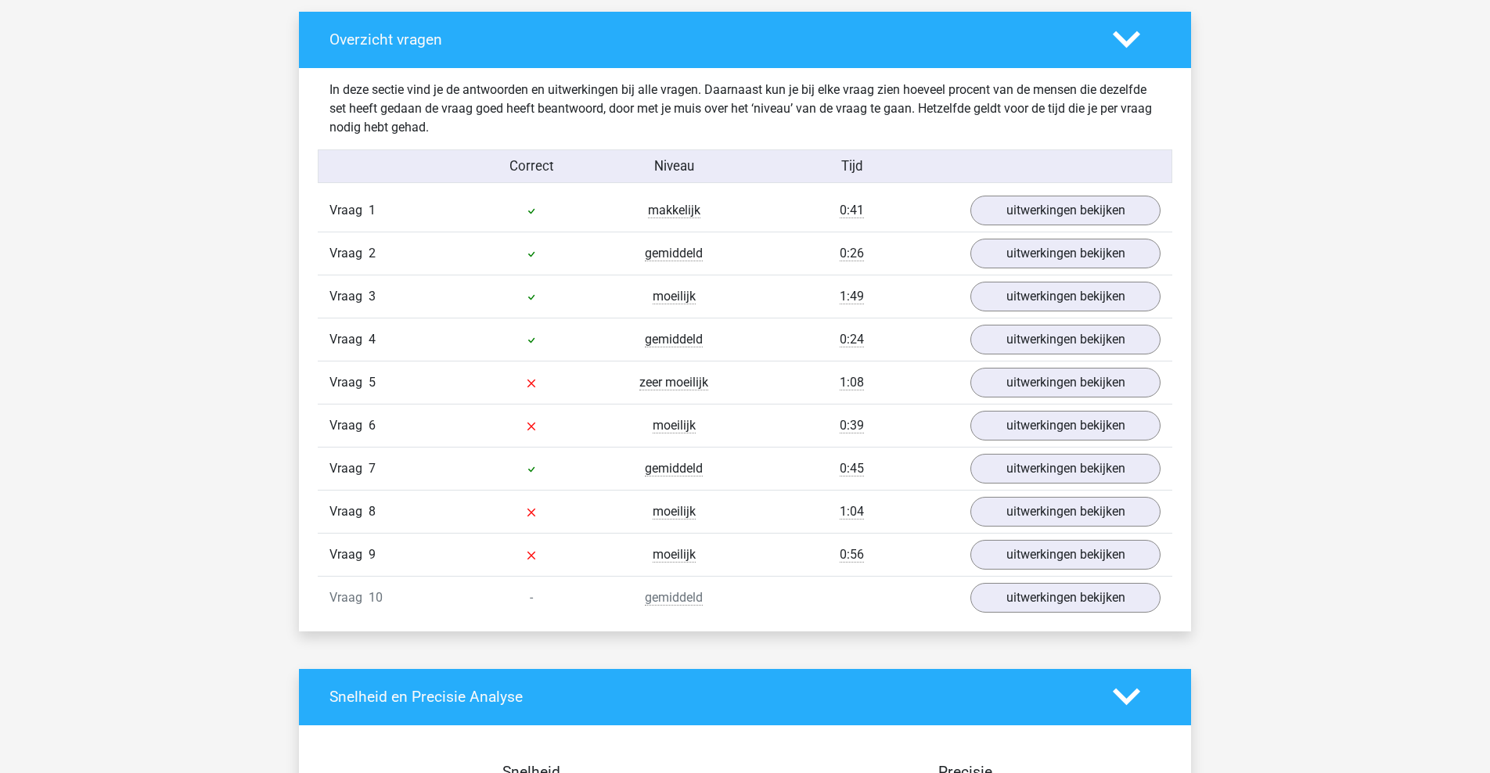
scroll to position [807, 0]
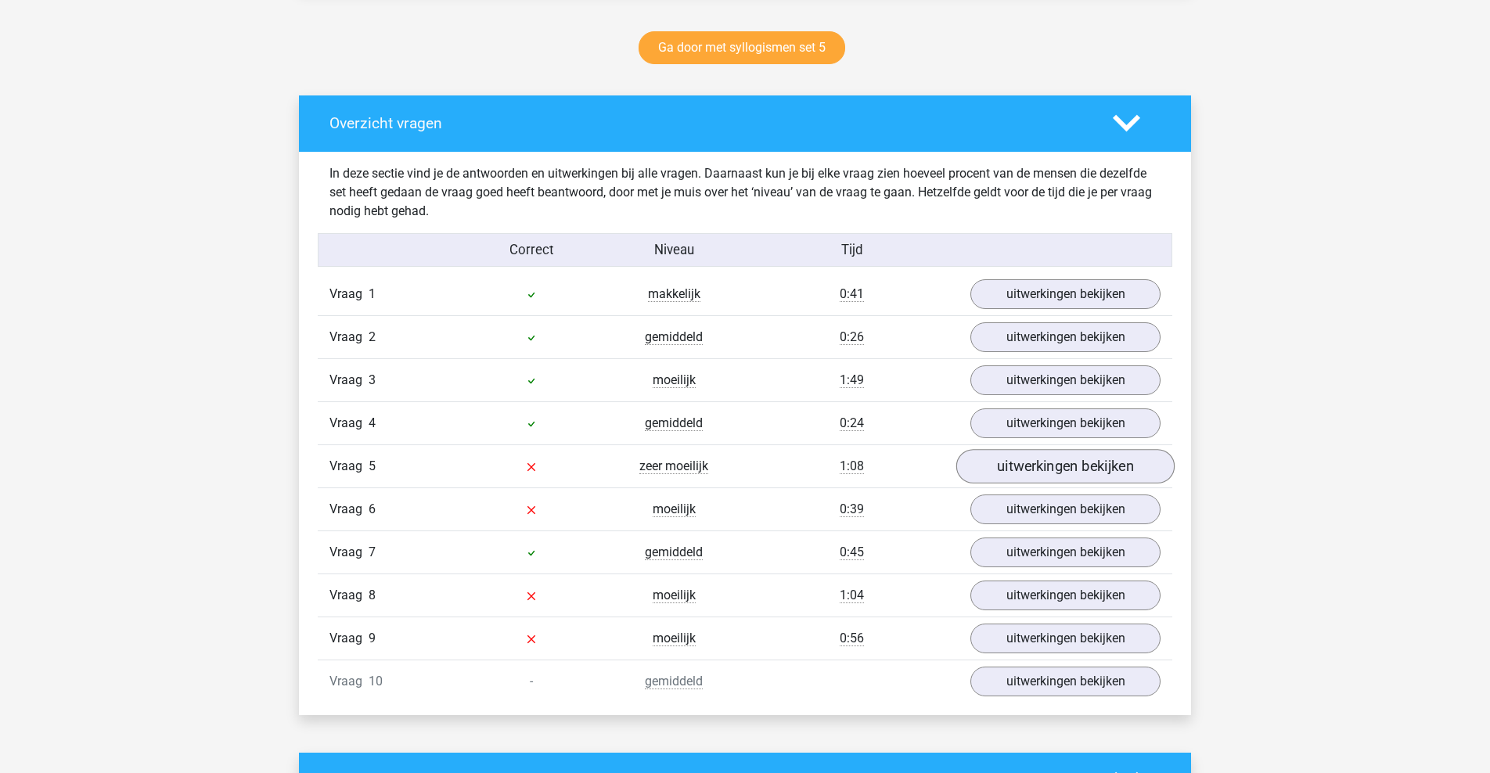
click at [1064, 466] on link "uitwerkingen bekijken" at bounding box center [1065, 466] width 218 height 34
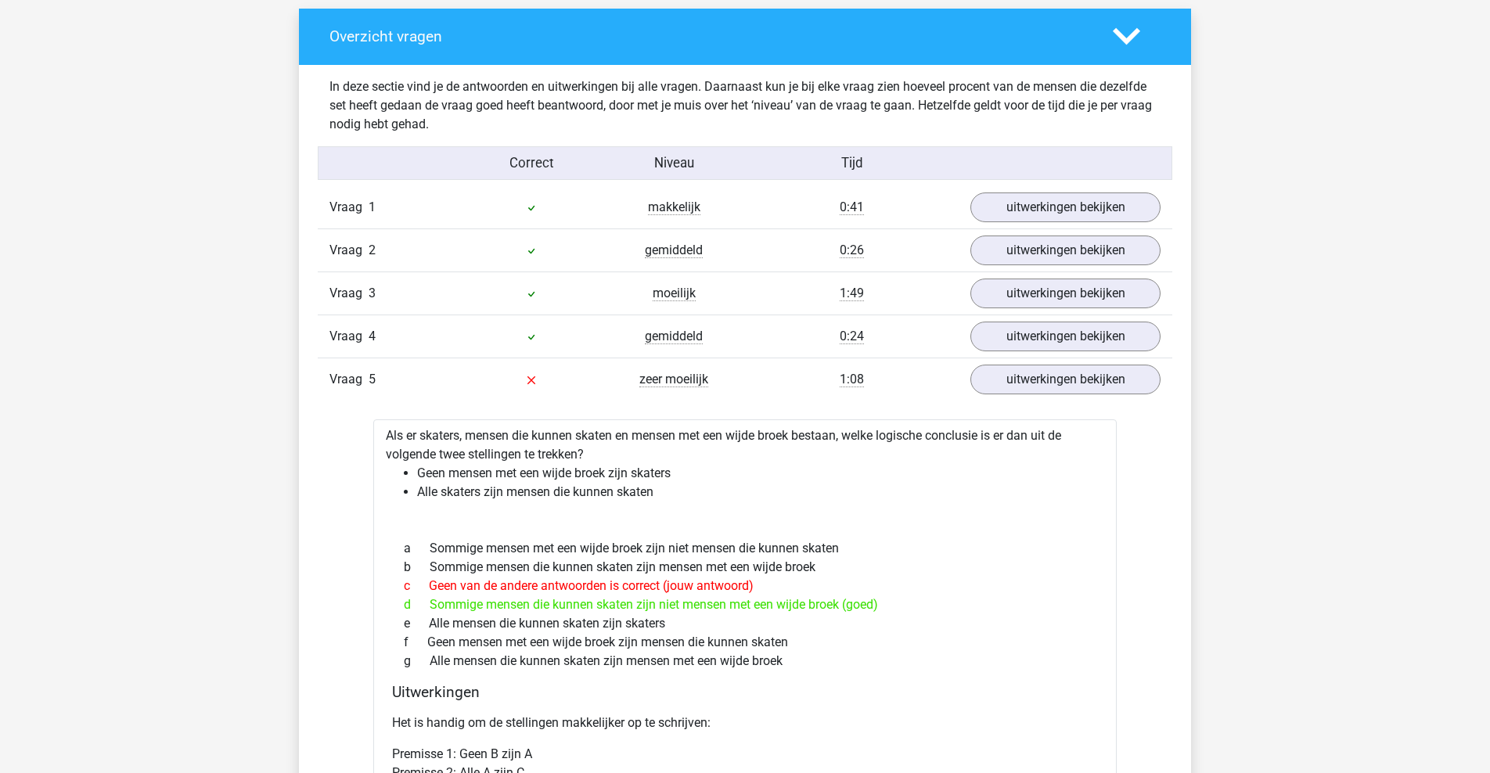
scroll to position [802, 0]
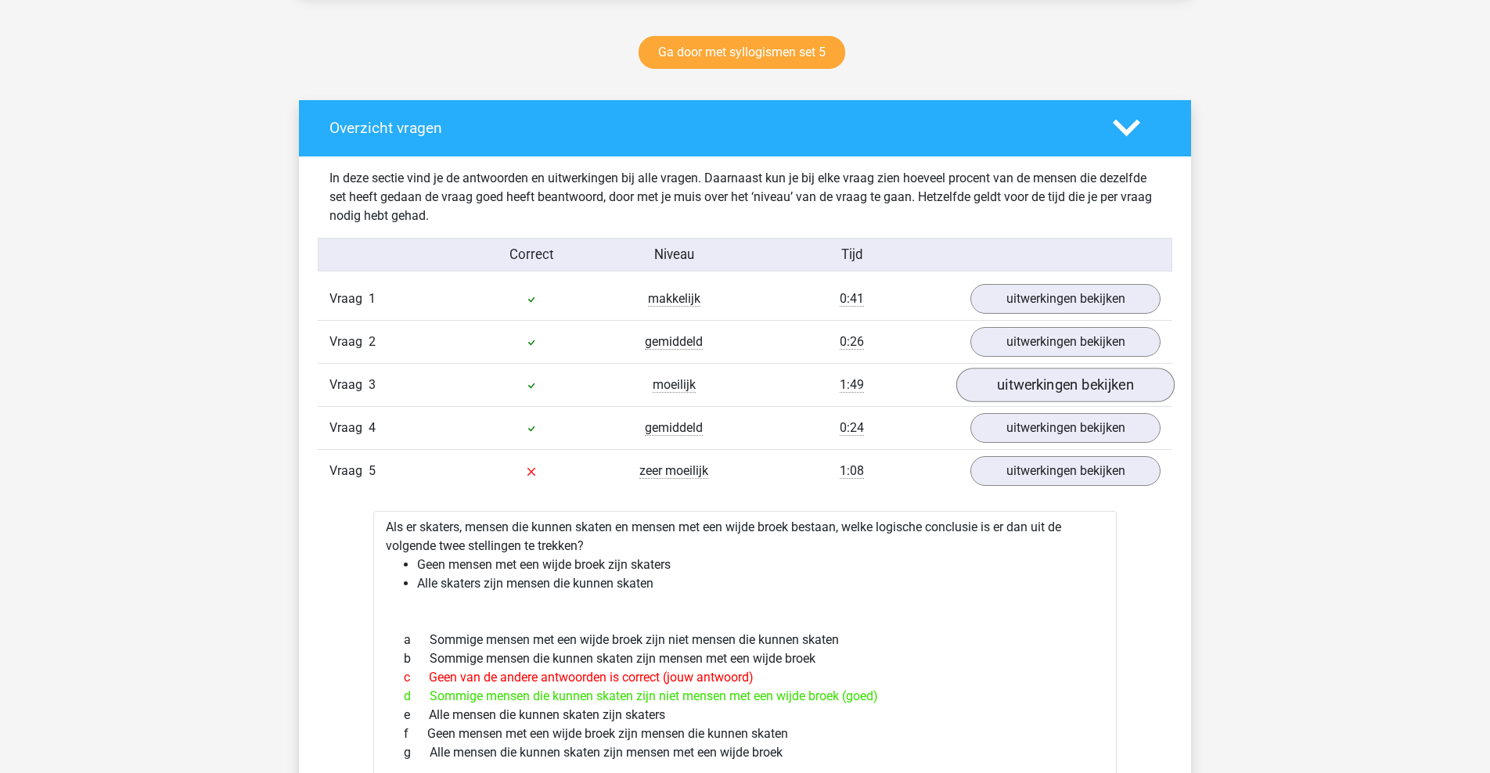
click at [1064, 377] on link "uitwerkingen bekijken" at bounding box center [1065, 385] width 218 height 34
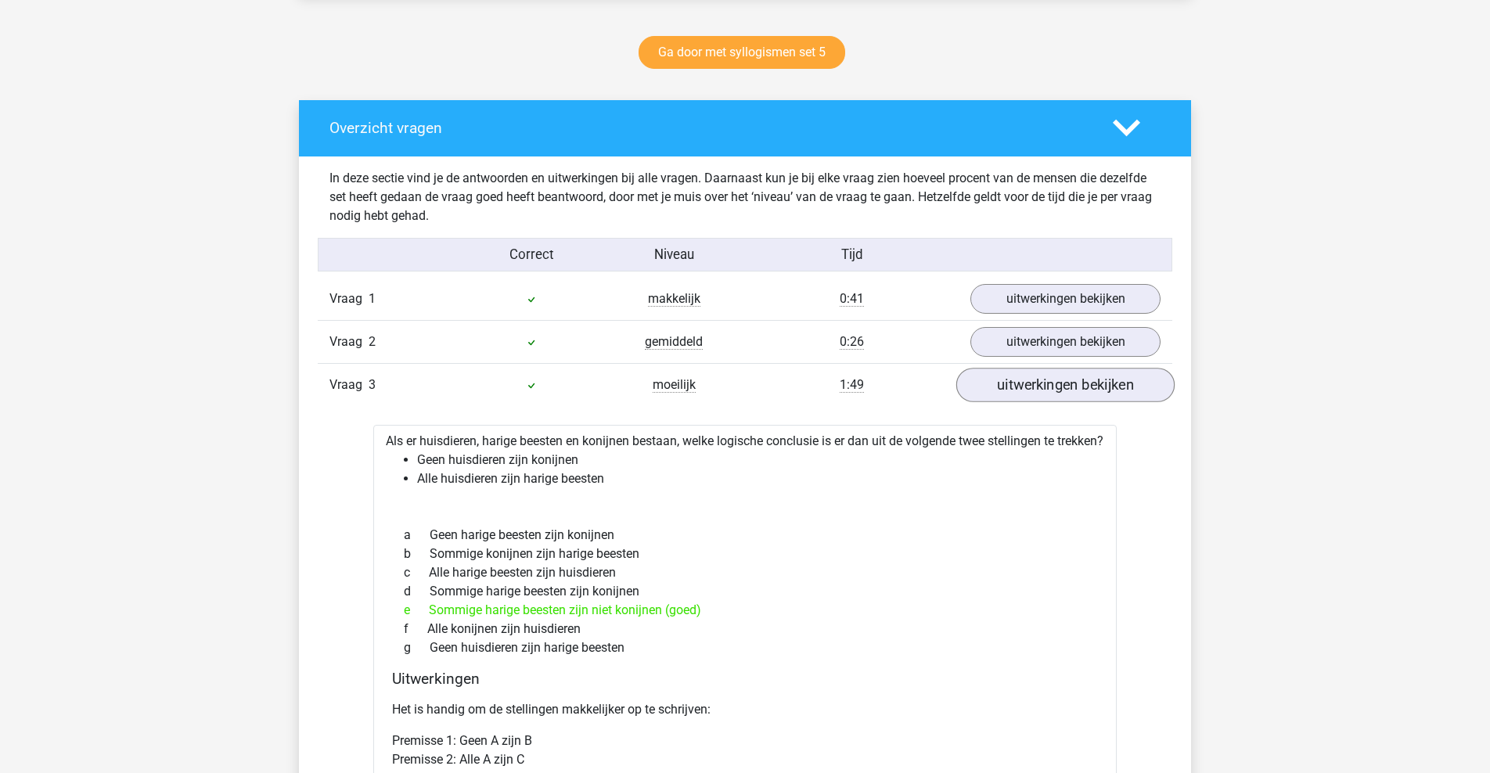
click at [1060, 381] on link "uitwerkingen bekijken" at bounding box center [1065, 385] width 218 height 34
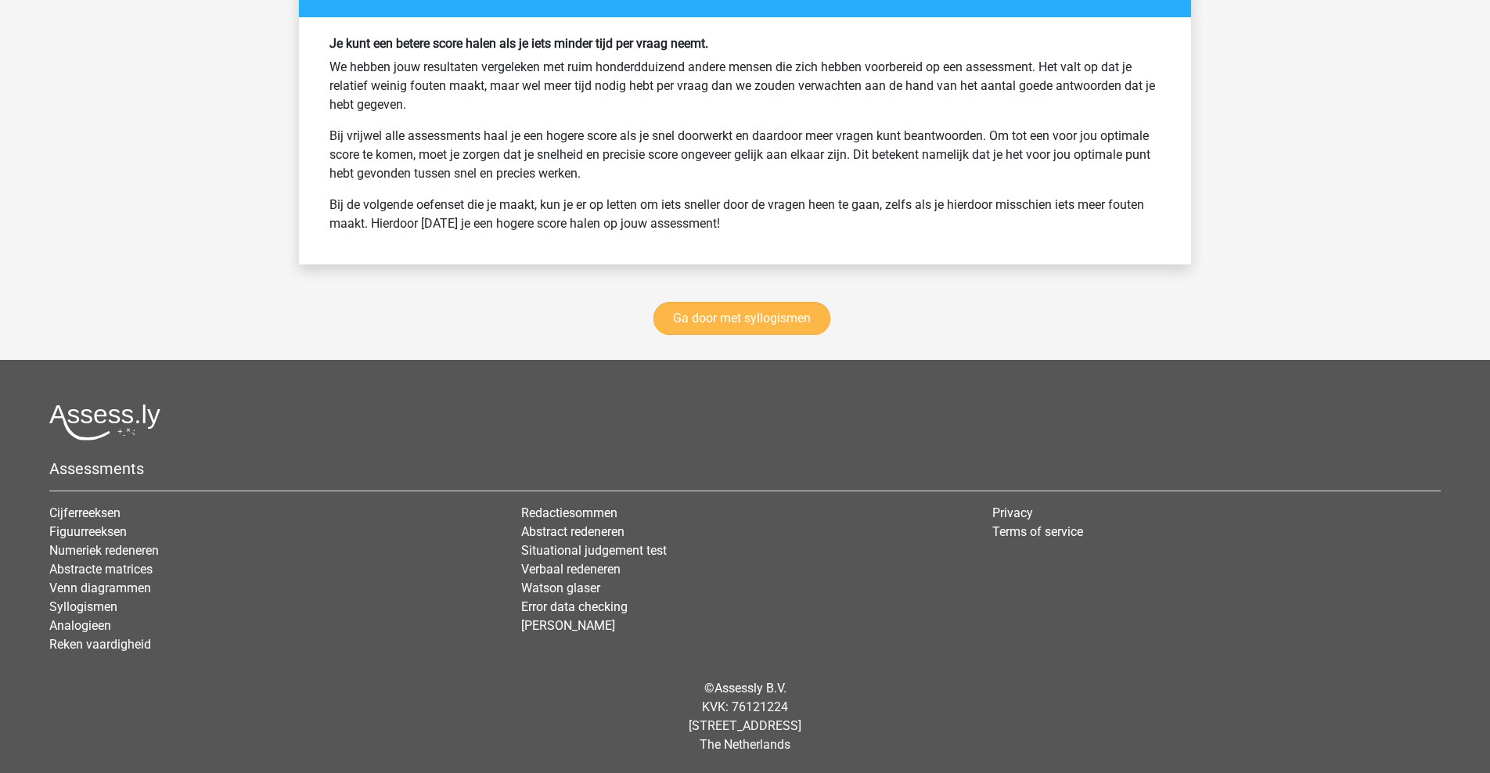
scroll to position [2785, 0]
click at [720, 326] on link "Ga door met syllogismen" at bounding box center [741, 319] width 177 height 33
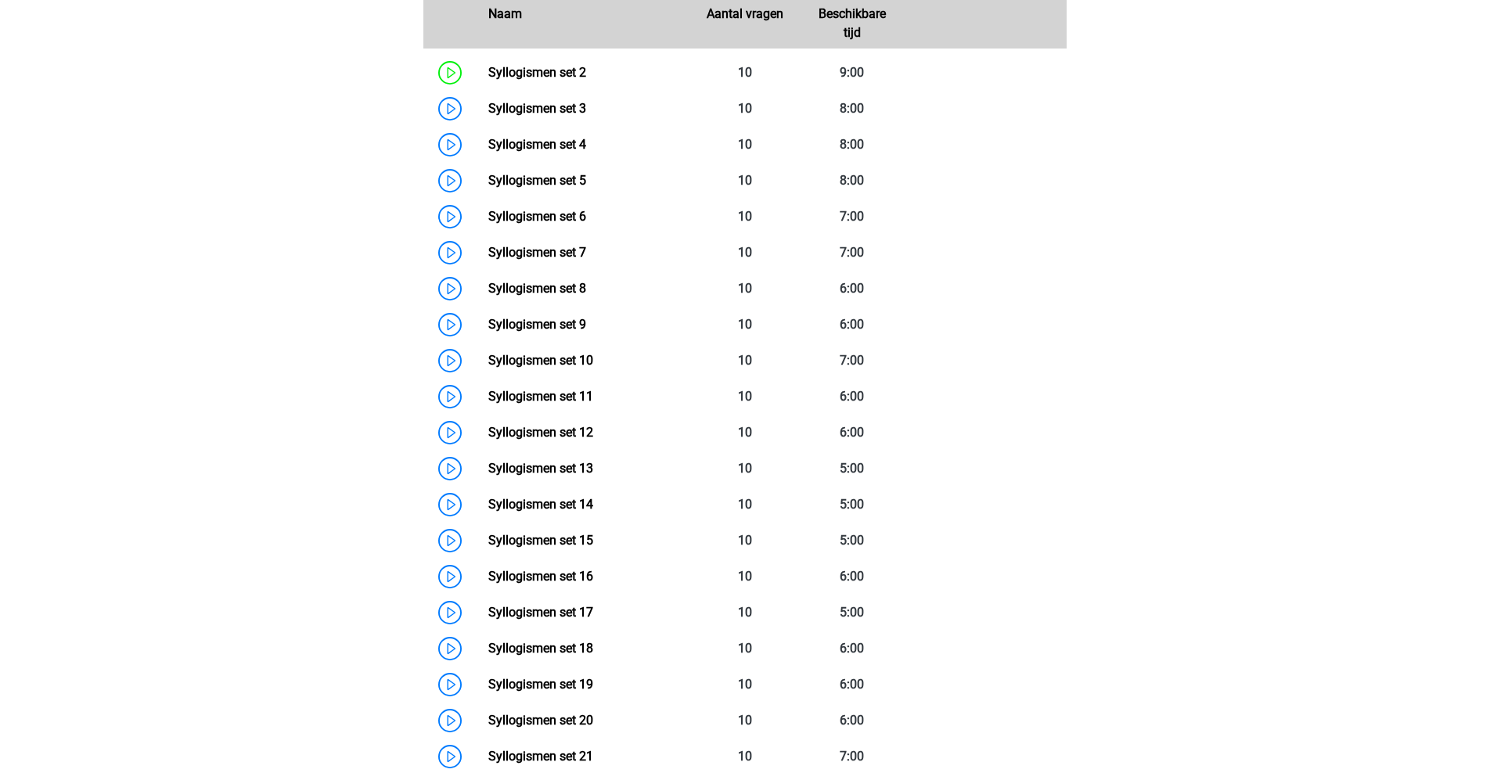
scroll to position [336, 0]
